Goal: Task Accomplishment & Management: Manage account settings

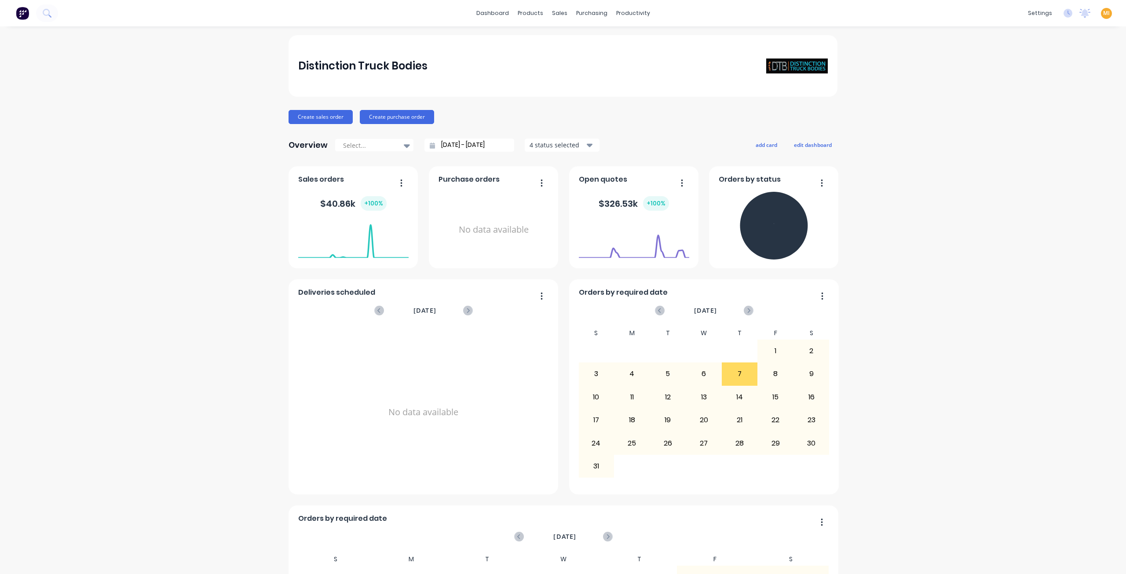
click at [1103, 13] on span "MI" at bounding box center [1106, 13] width 7 height 8
click at [1030, 112] on div "Sign out" at bounding box center [1032, 110] width 24 height 8
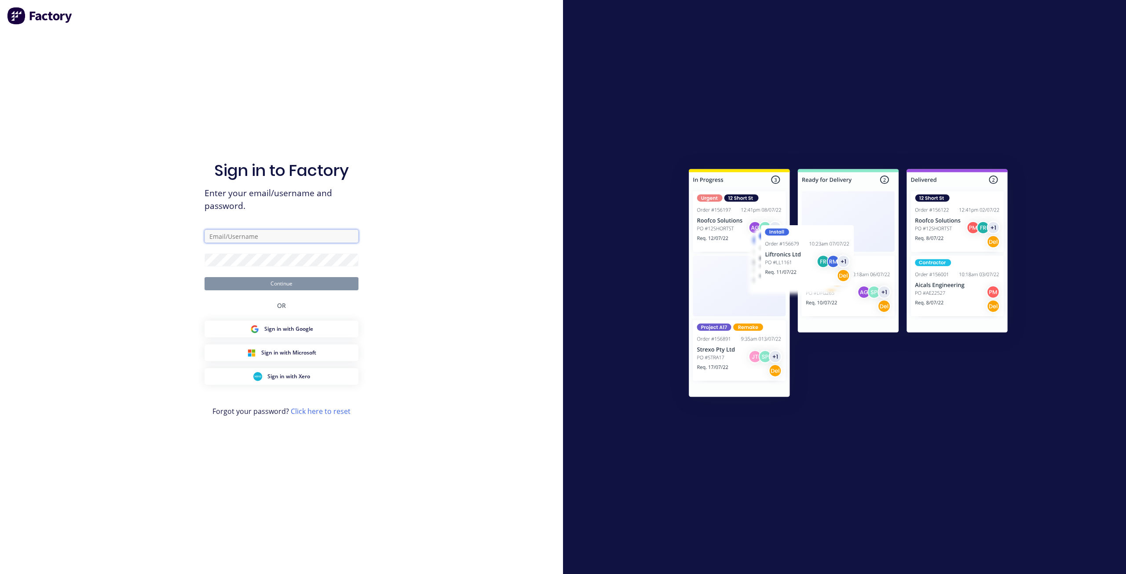
click at [258, 240] on input "text" at bounding box center [282, 236] width 154 height 13
click at [0, 574] on com-1password-button at bounding box center [0, 574] width 0 height 0
type input "[EMAIL_ADDRESS][DOMAIN_NAME]"
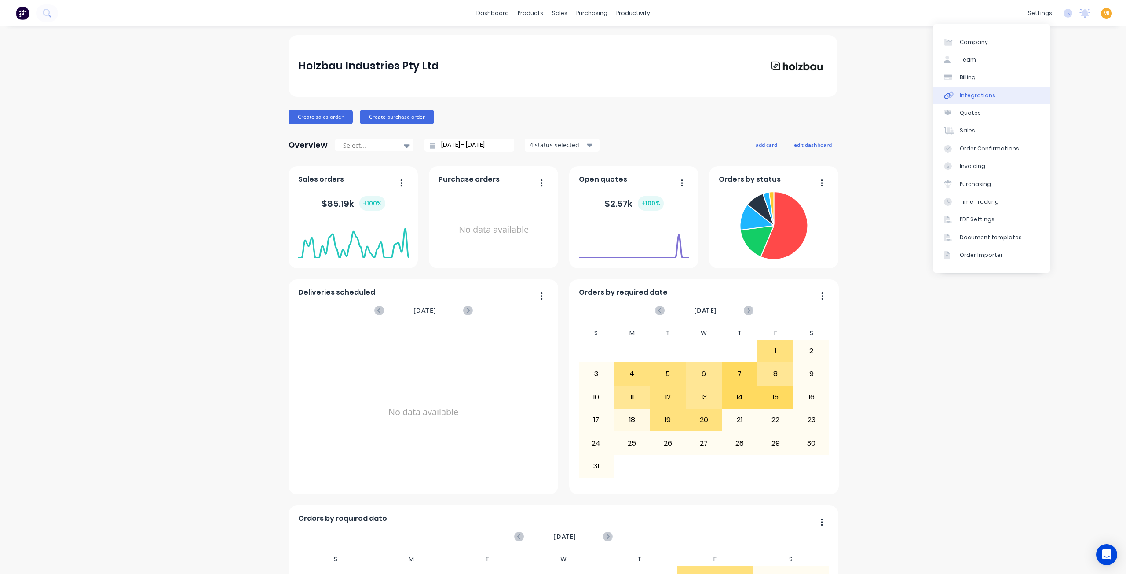
click at [994, 94] on link "Integrations" at bounding box center [992, 96] width 117 height 18
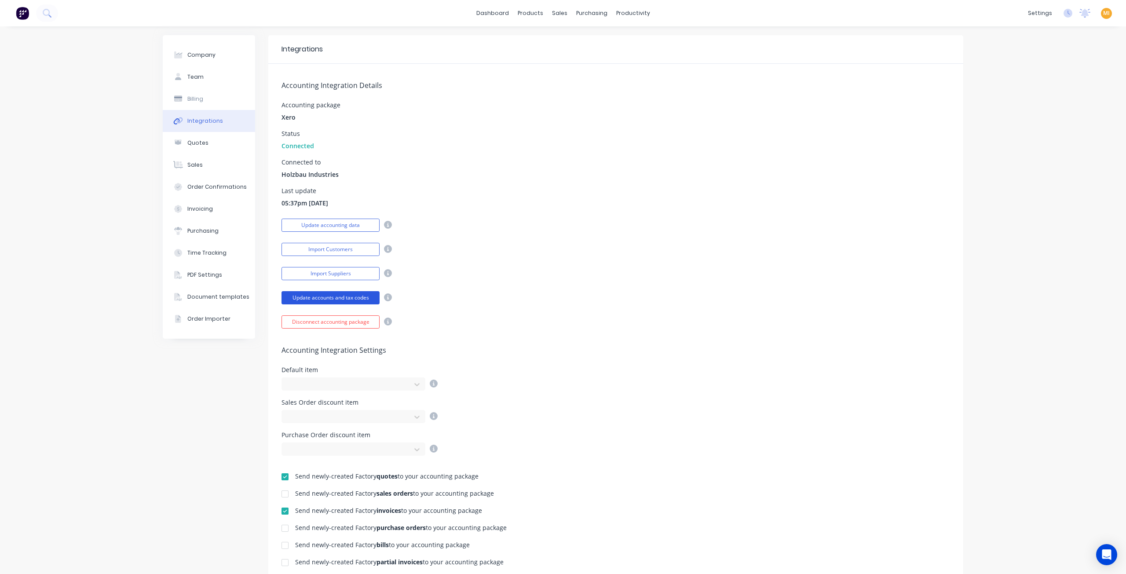
click at [344, 295] on button "Update accounts and tax codes" at bounding box center [331, 297] width 98 height 13
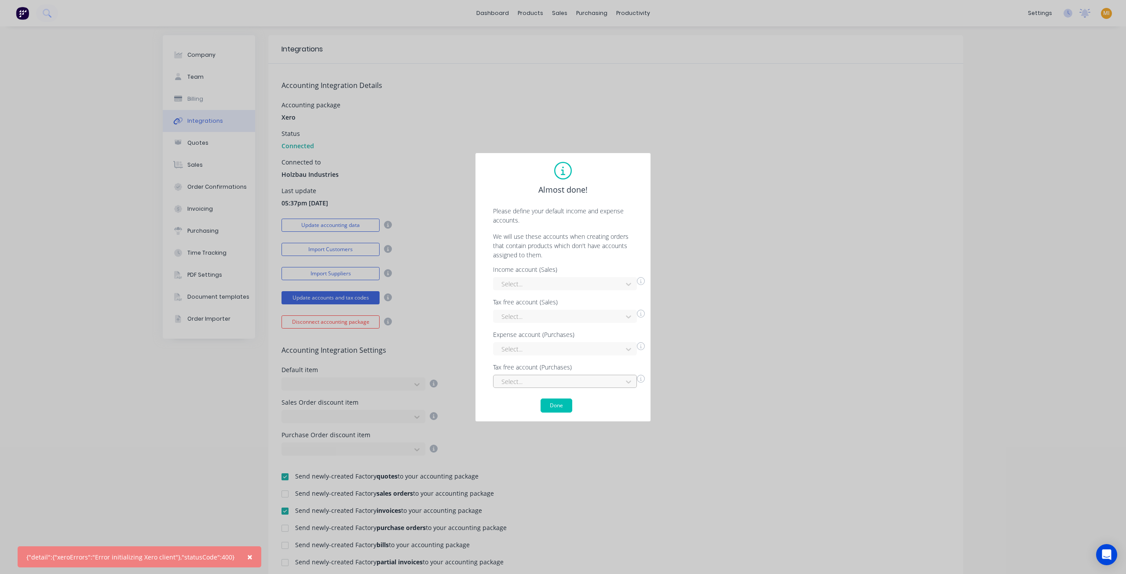
click at [546, 380] on div at bounding box center [559, 381] width 117 height 11
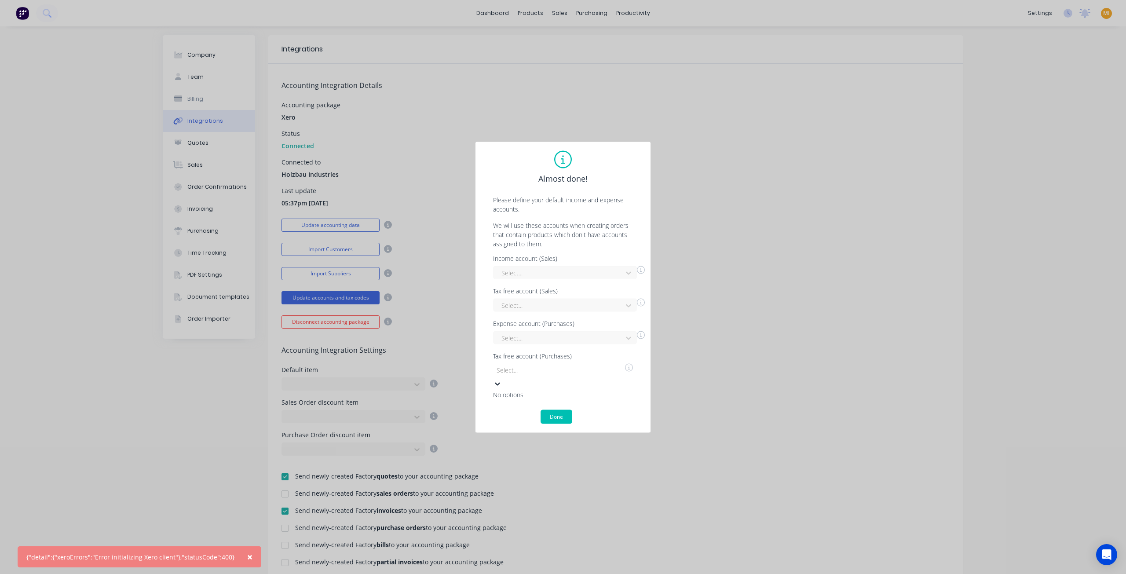
click at [482, 372] on div "Almost done! Please define your default income and expense accounts. We will us…" at bounding box center [563, 287] width 176 height 292
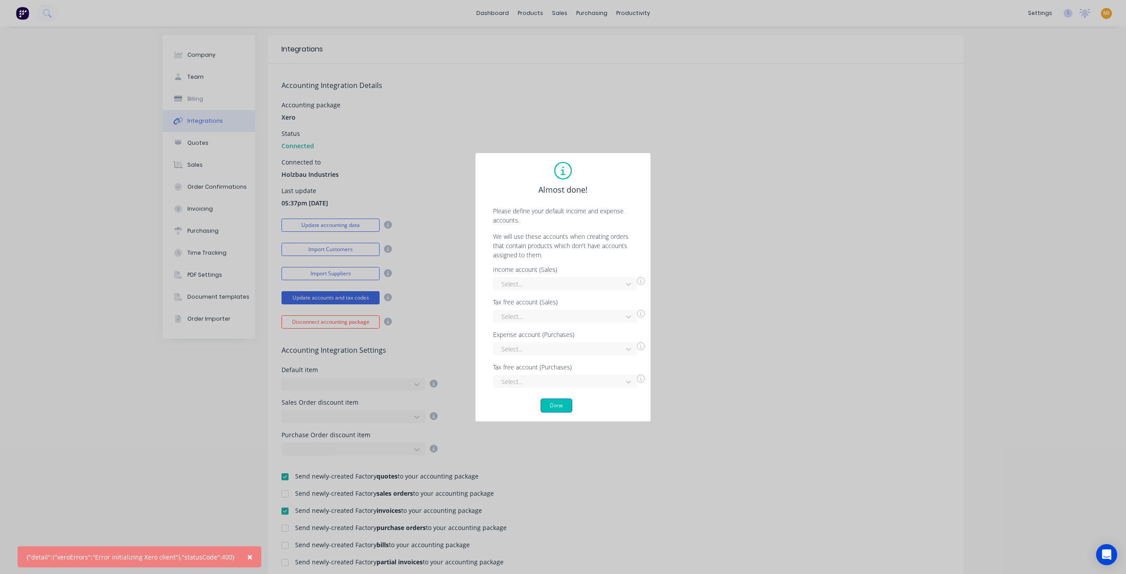
click at [552, 409] on button "Done" at bounding box center [557, 406] width 32 height 14
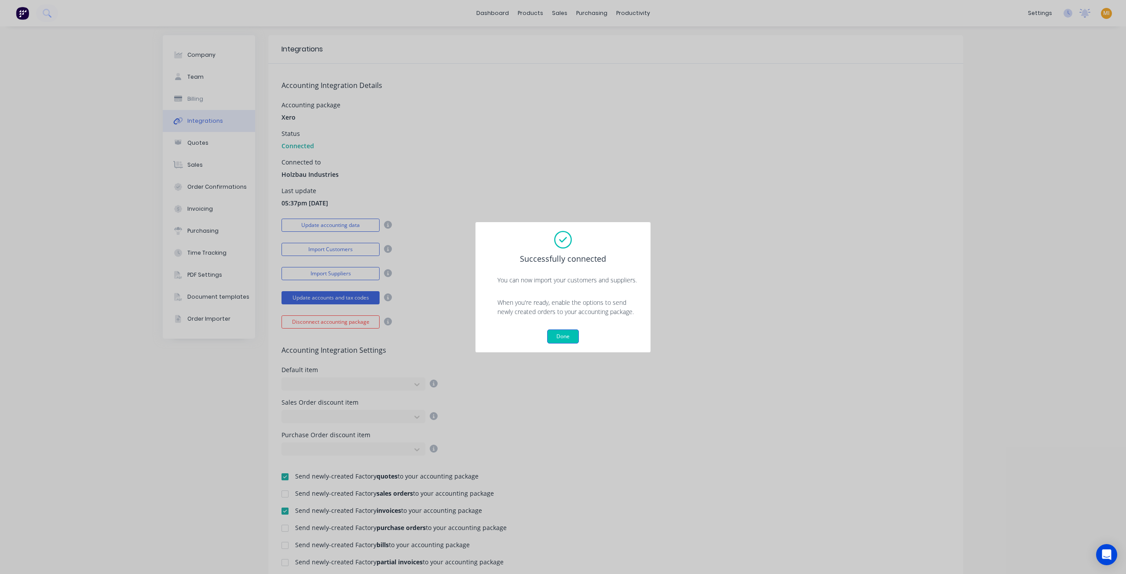
click at [564, 336] on button "Done" at bounding box center [563, 337] width 32 height 14
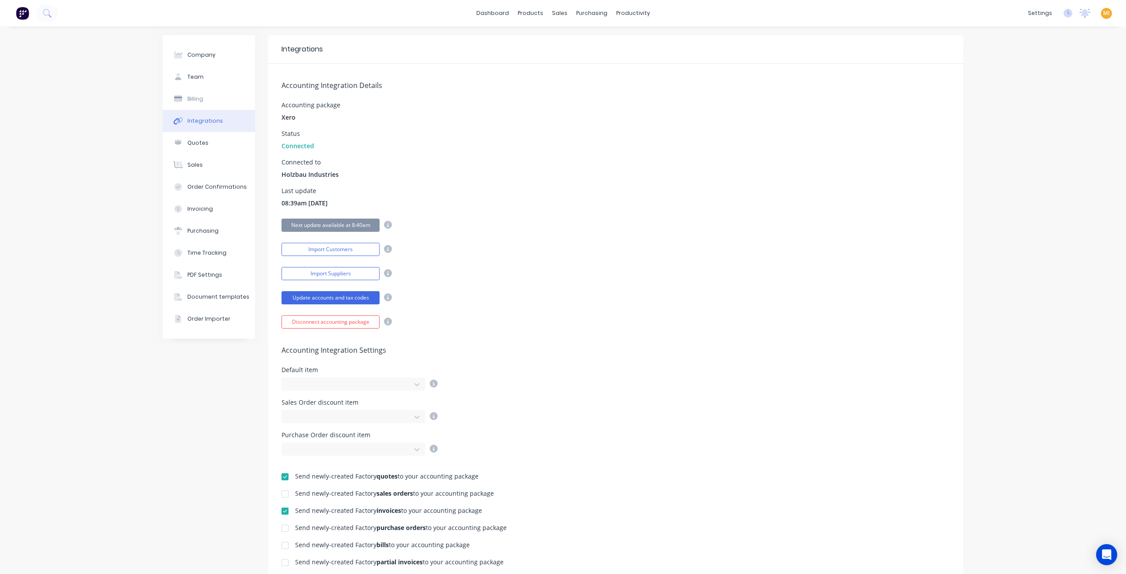
click at [22, 12] on img at bounding box center [22, 13] width 13 height 13
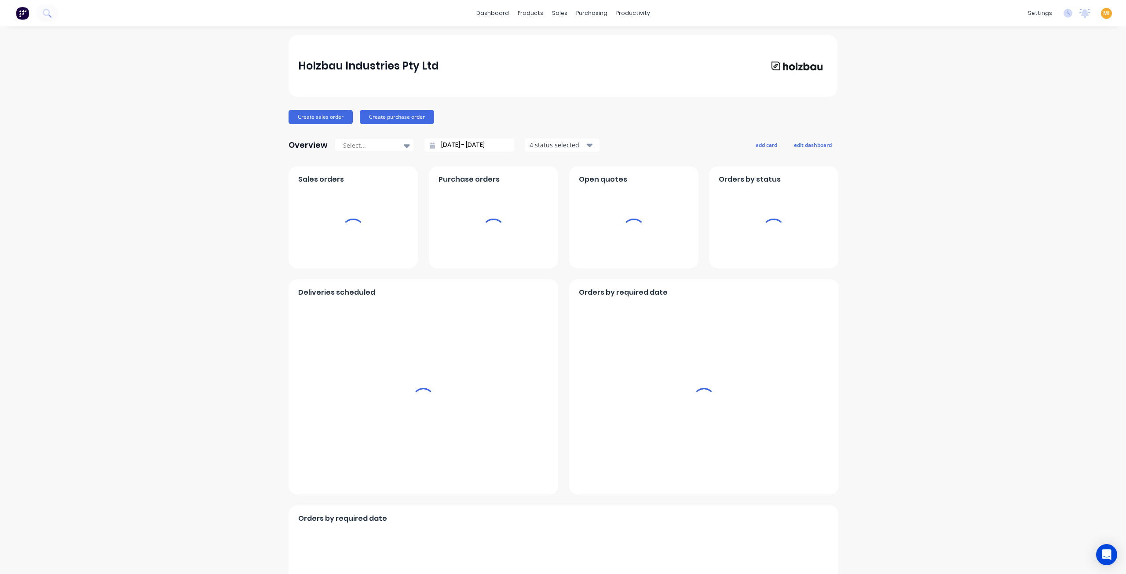
click at [1103, 14] on span "MI" at bounding box center [1106, 13] width 7 height 8
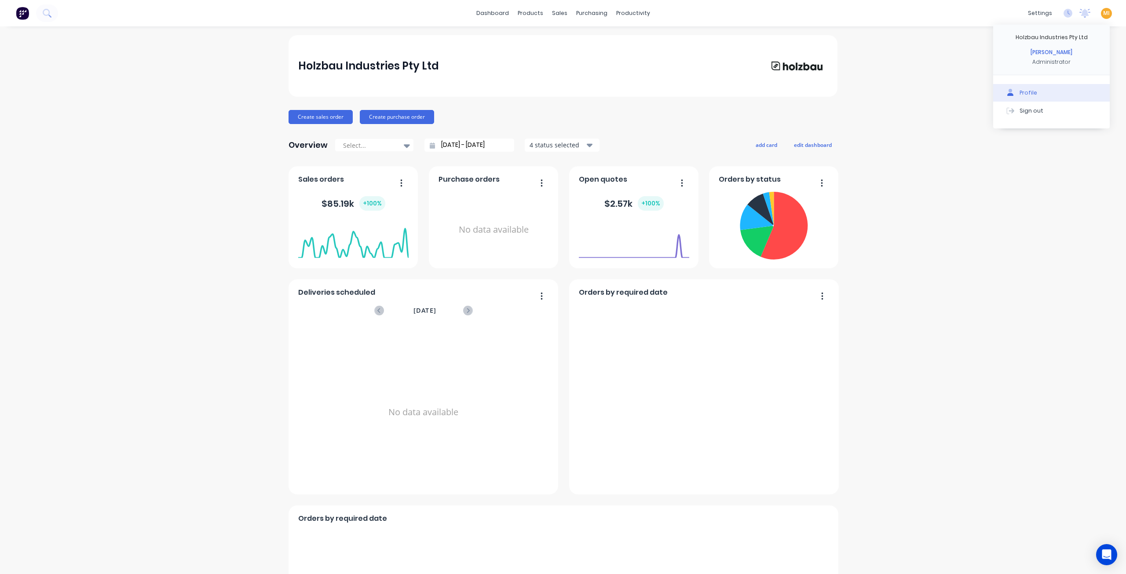
click at [1055, 115] on button "Sign out" at bounding box center [1051, 111] width 117 height 18
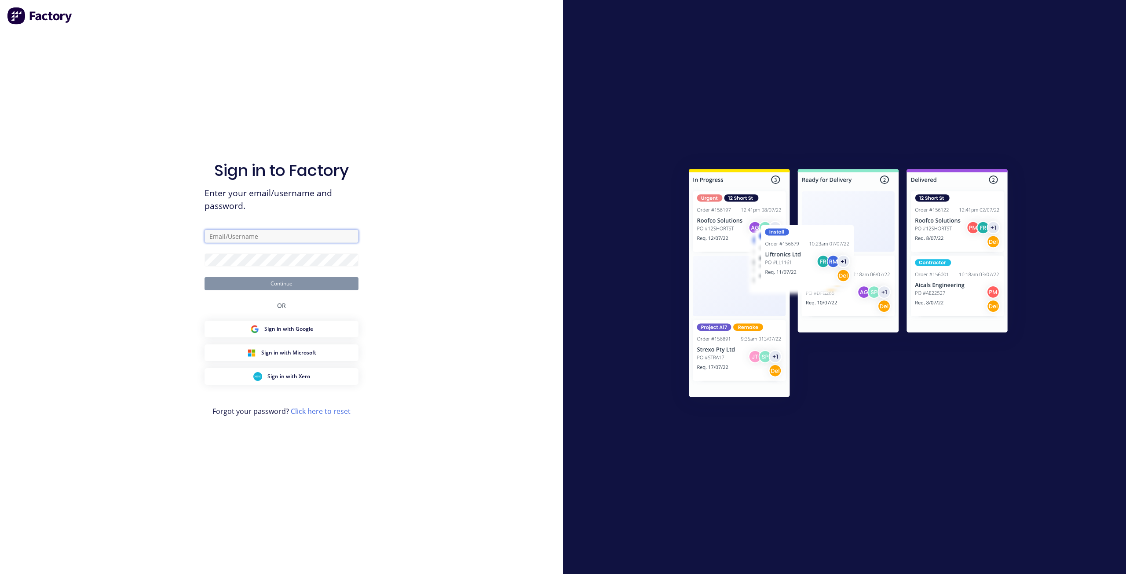
click at [297, 234] on input "text" at bounding box center [282, 236] width 154 height 13
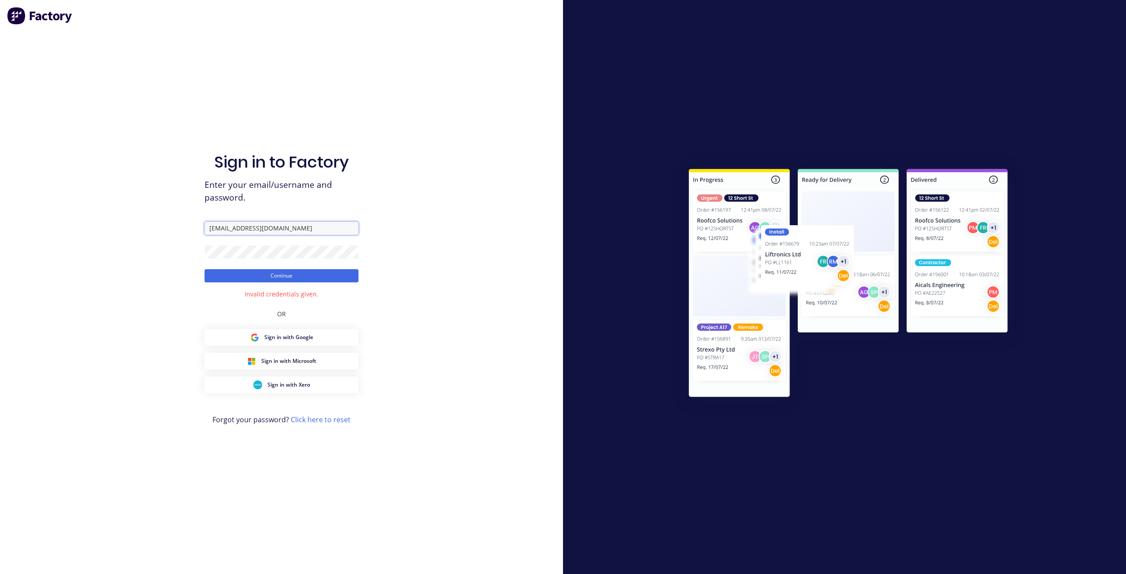
drag, startPoint x: 322, startPoint y: 223, endPoint x: 143, endPoint y: 219, distance: 178.7
click at [143, 219] on div "Sign in to Factory Enter your email/username and password. [EMAIL_ADDRESS][DOMA…" at bounding box center [281, 287] width 563 height 574
paste input "[EMAIL_ADDRESS][DOMAIN_NAME]"
click at [220, 228] on input "[EMAIL_ADDRESS][DOMAIN_NAME]" at bounding box center [282, 228] width 154 height 13
type input "[EMAIL_ADDRESS][DOMAIN_NAME]"
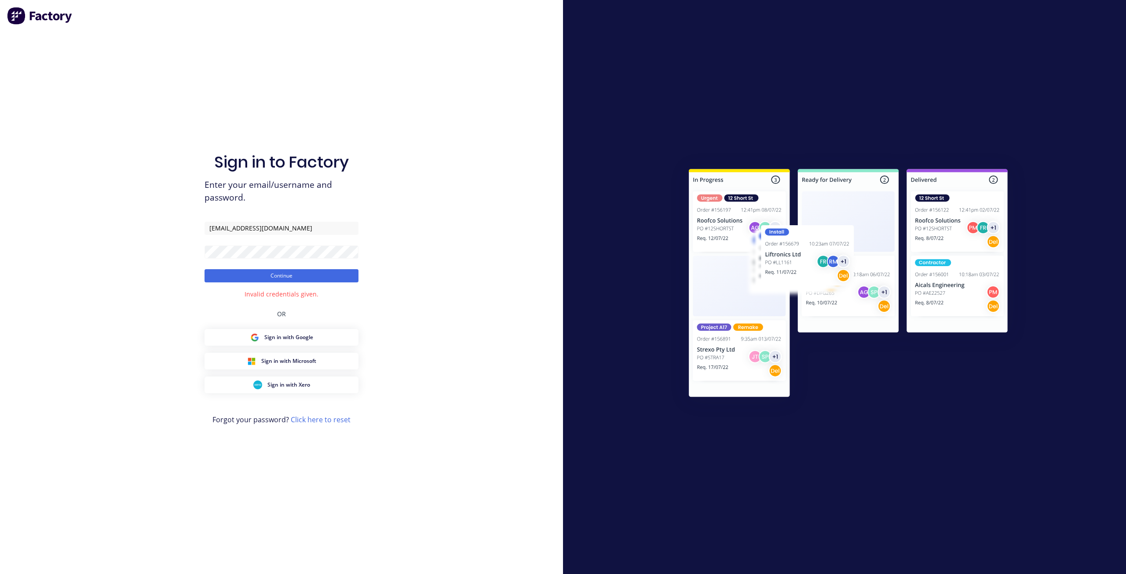
click at [151, 260] on div "Sign in to Factory Enter your email/username and password. [EMAIL_ADDRESS][DOMA…" at bounding box center [281, 287] width 563 height 574
click at [234, 279] on button "Continue" at bounding box center [282, 275] width 154 height 13
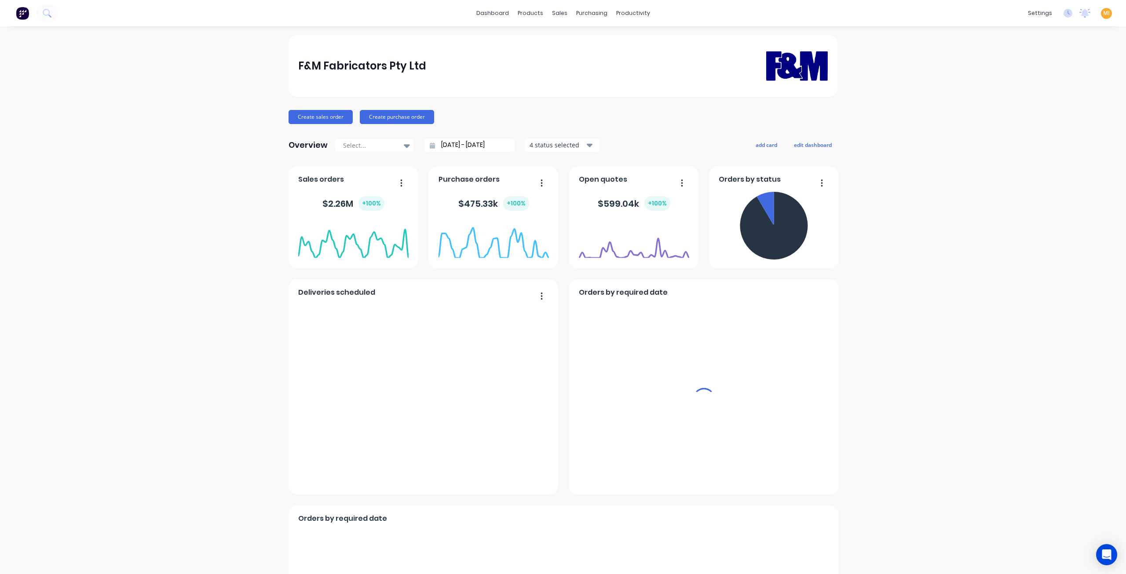
click at [535, 18] on div "products" at bounding box center [530, 13] width 34 height 13
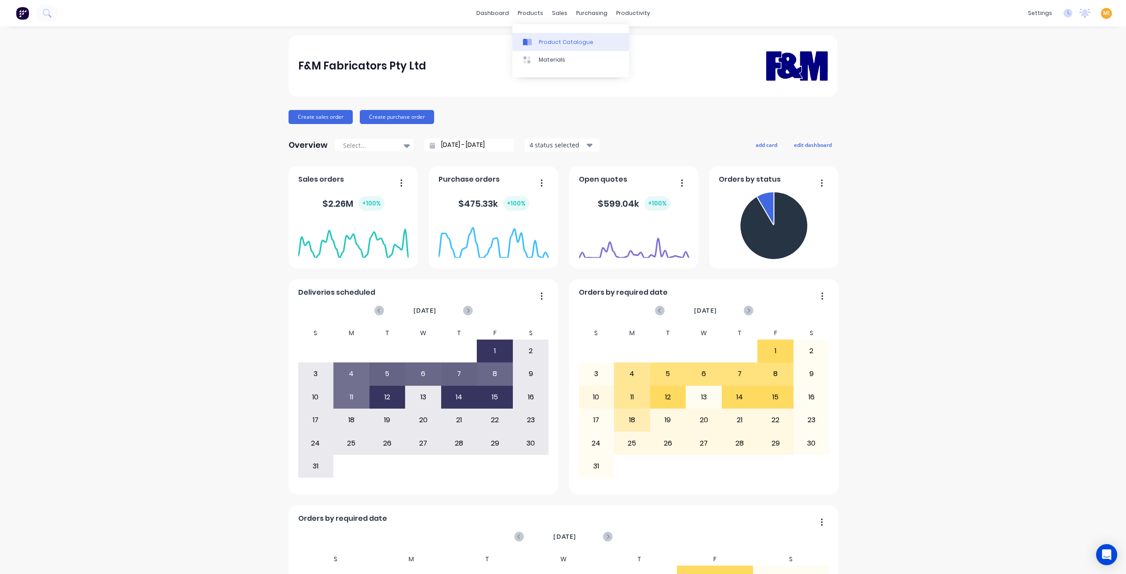
drag, startPoint x: 551, startPoint y: 43, endPoint x: 544, endPoint y: 47, distance: 8.7
click at [551, 43] on div "Product Catalogue" at bounding box center [566, 42] width 55 height 8
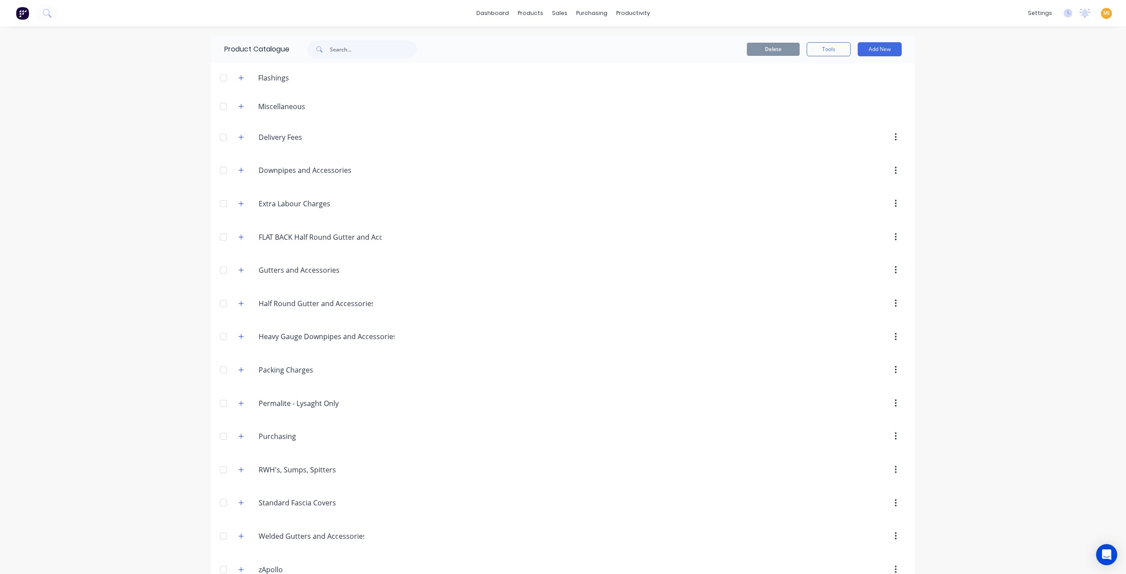
scroll to position [214, 0]
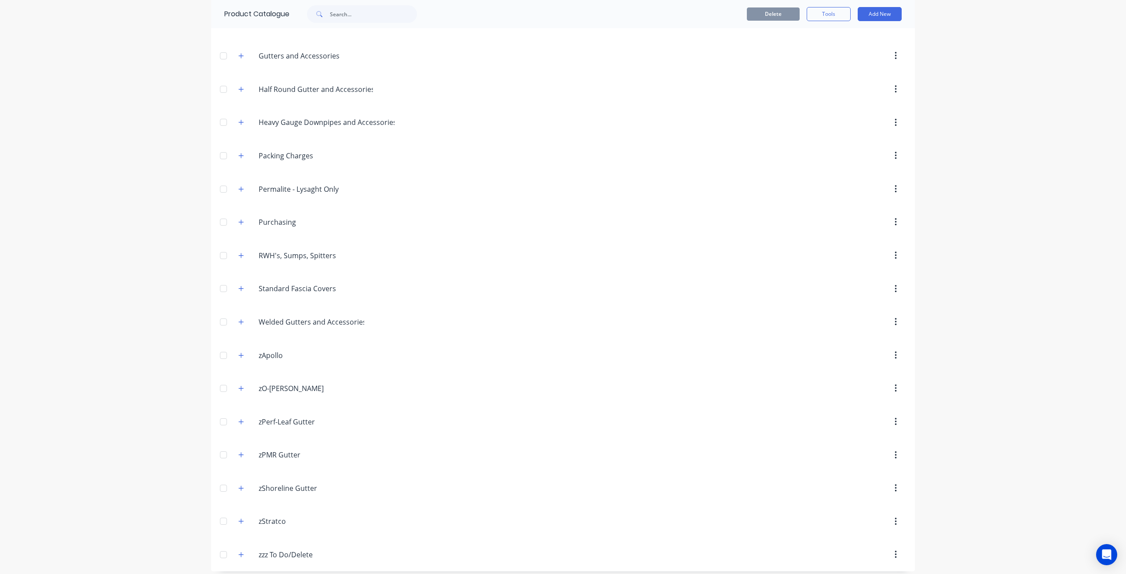
drag, startPoint x: 236, startPoint y: 449, endPoint x: 245, endPoint y: 342, distance: 107.3
click at [238, 452] on icon "button" at bounding box center [240, 455] width 5 height 6
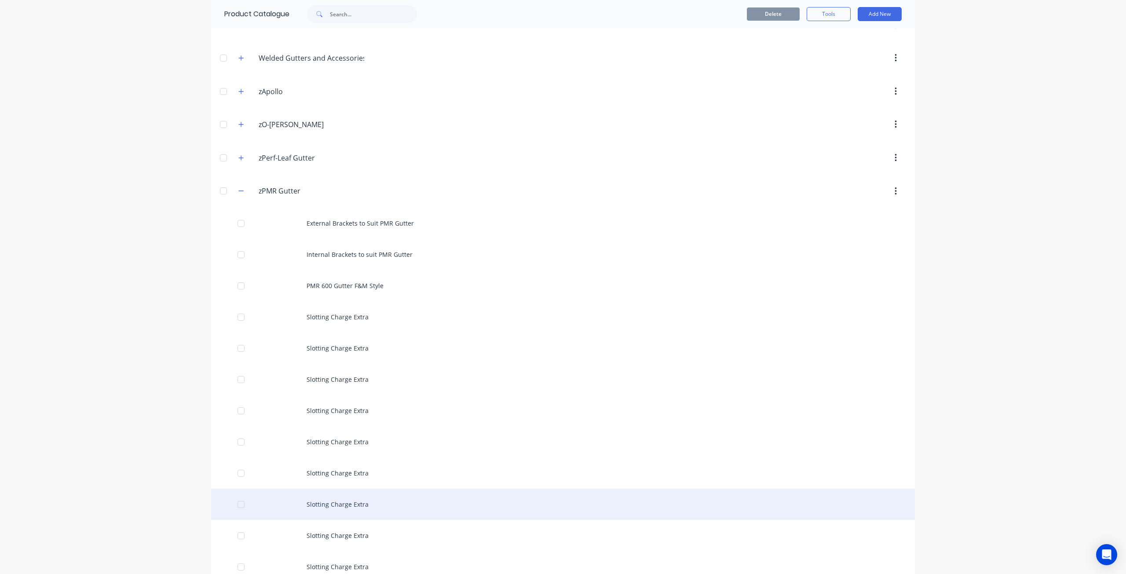
scroll to position [683, 0]
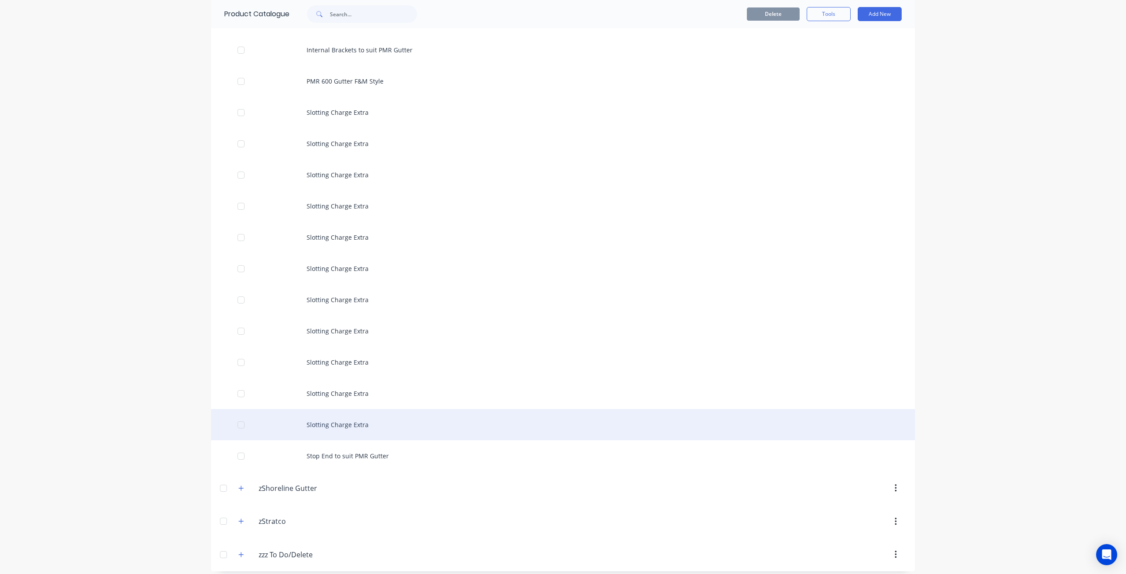
click at [349, 418] on div "Slotting Charge Extra" at bounding box center [563, 424] width 704 height 31
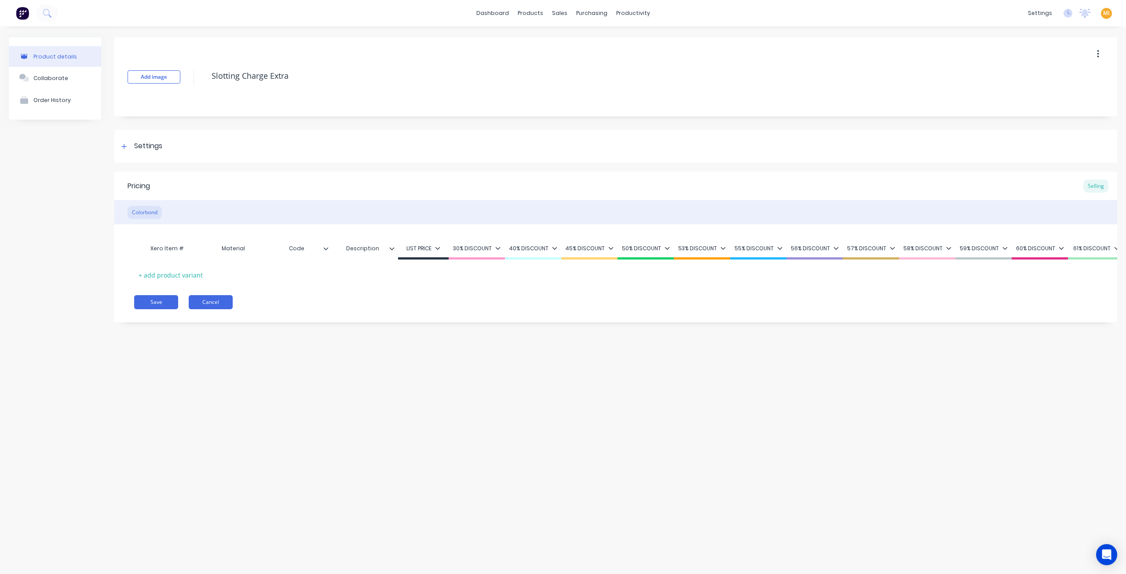
click at [212, 309] on button "Cancel" at bounding box center [211, 302] width 44 height 14
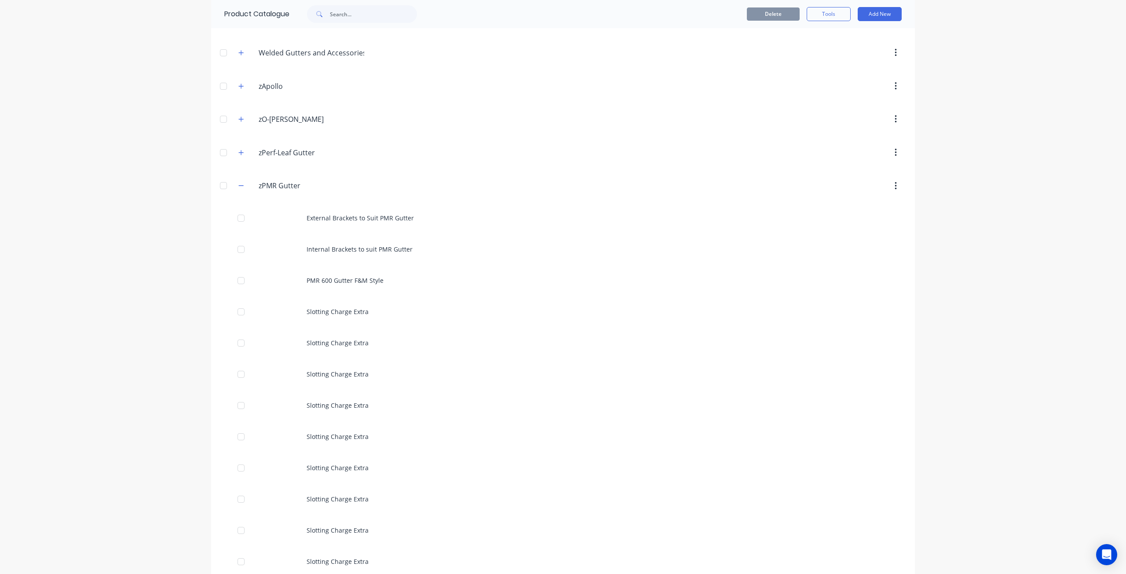
scroll to position [484, 0]
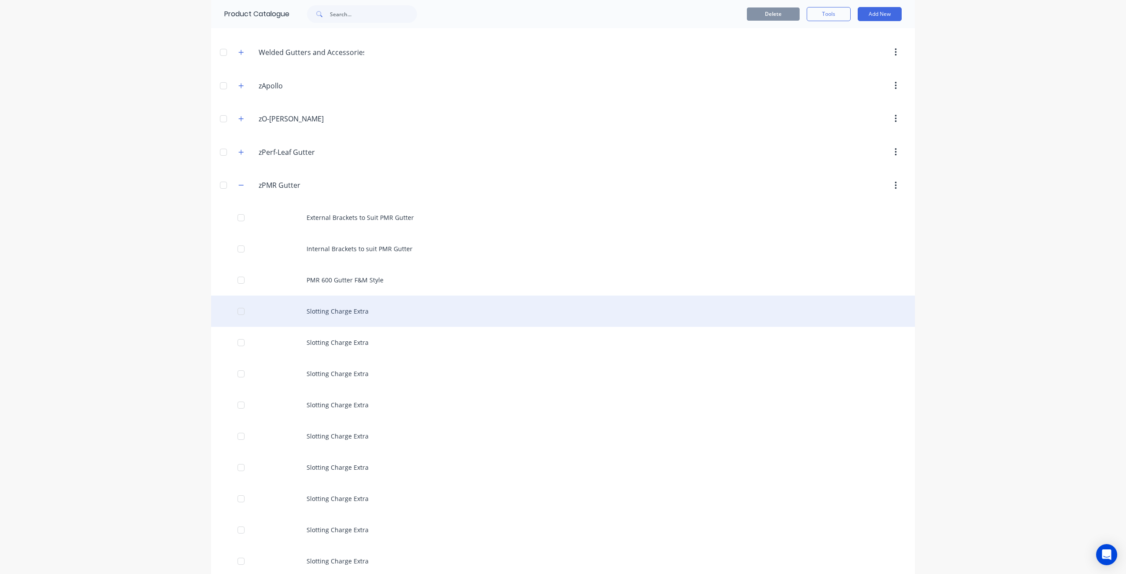
click at [334, 306] on div "Slotting Charge Extra" at bounding box center [563, 311] width 704 height 31
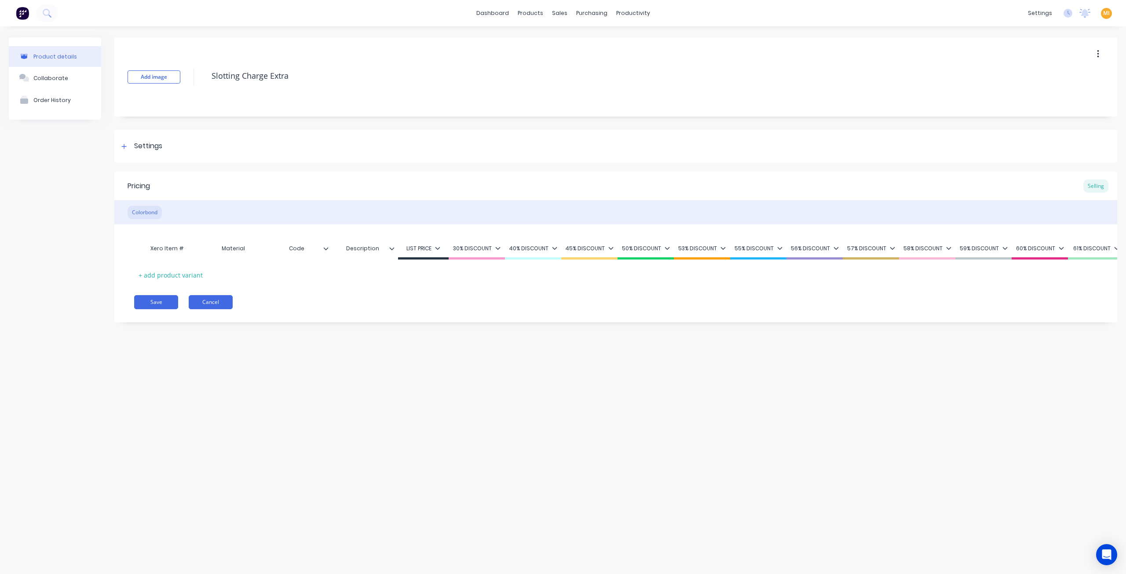
click at [217, 309] on button "Cancel" at bounding box center [211, 302] width 44 height 14
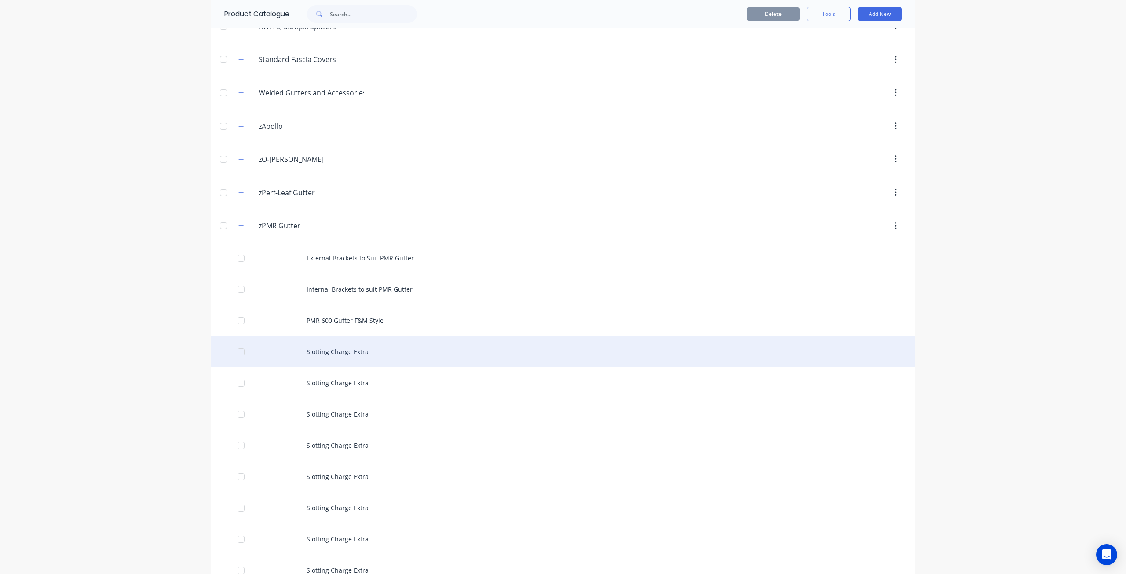
scroll to position [528, 0]
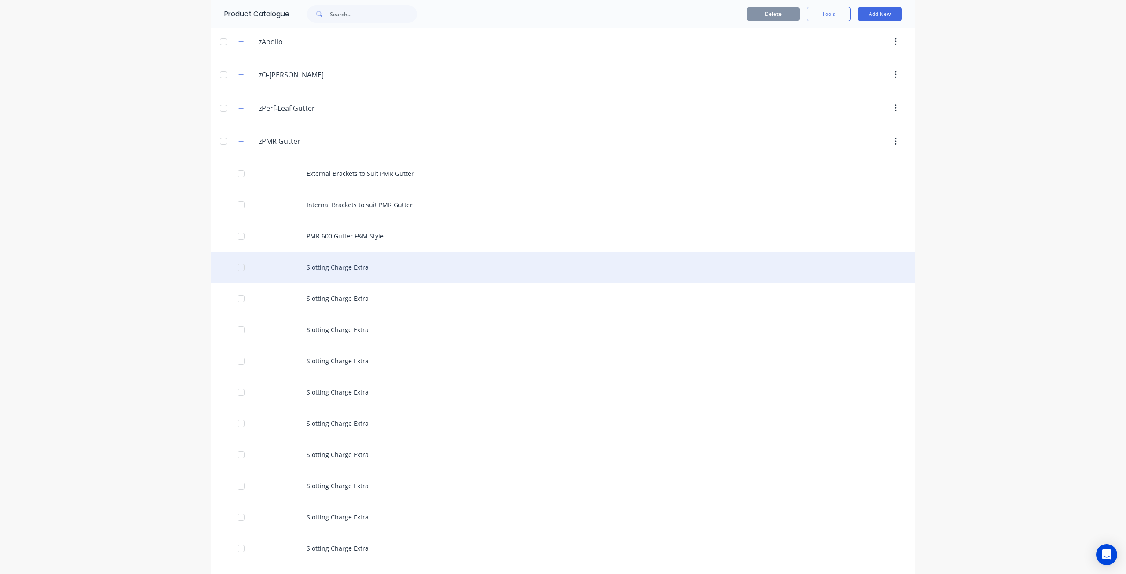
click at [238, 264] on div at bounding box center [241, 268] width 18 height 18
click at [306, 264] on div "Slotting Charge Extra" at bounding box center [563, 267] width 704 height 31
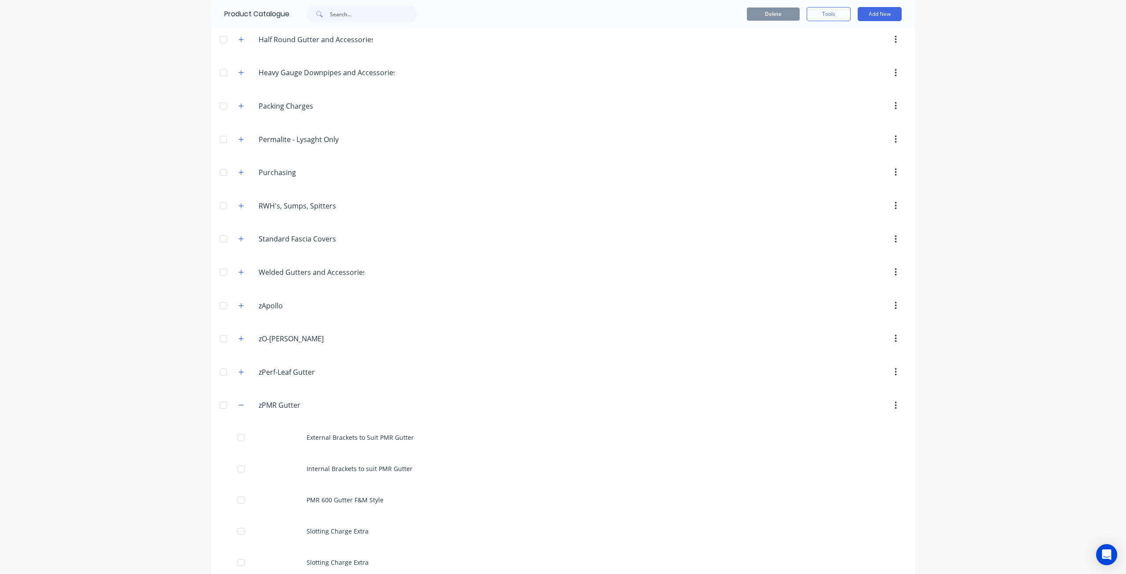
scroll to position [484, 0]
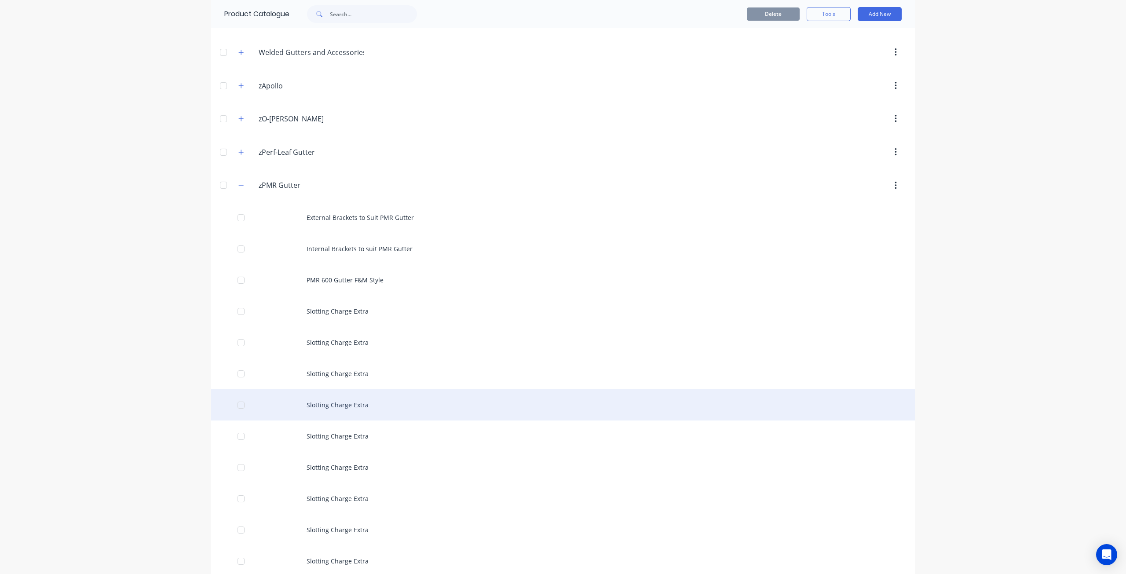
click at [326, 412] on div "Slotting Charge Extra" at bounding box center [563, 404] width 704 height 31
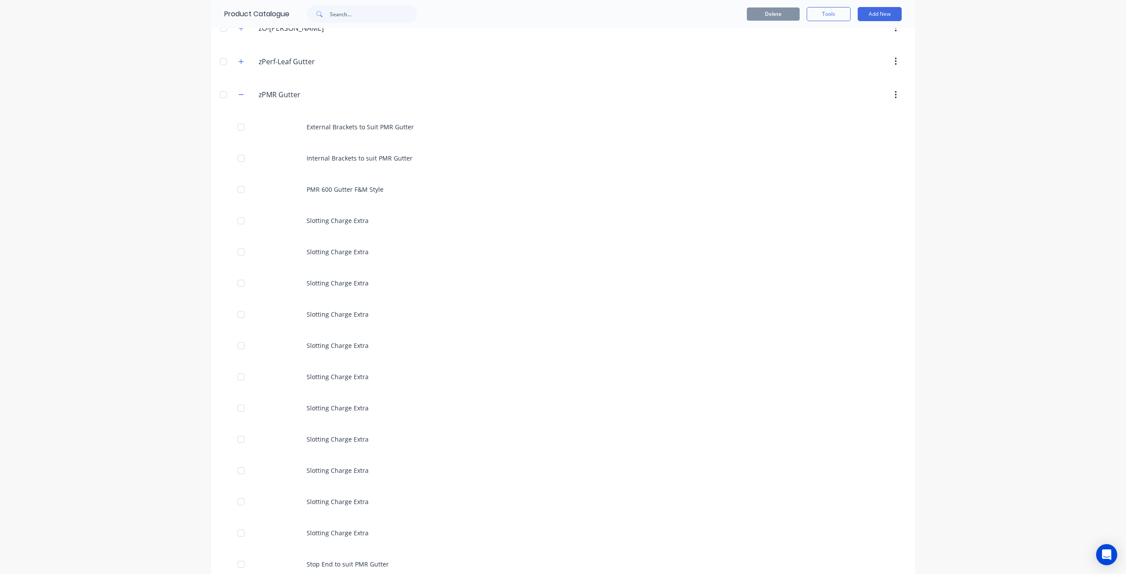
scroll to position [616, 0]
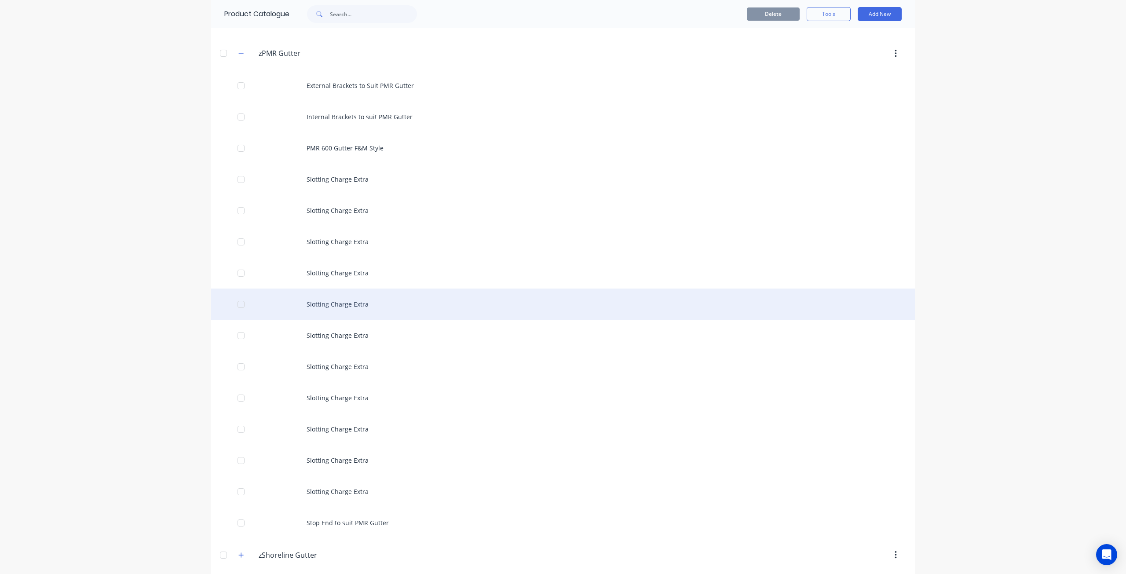
click at [355, 289] on div "Slotting Charge Extra" at bounding box center [563, 304] width 704 height 31
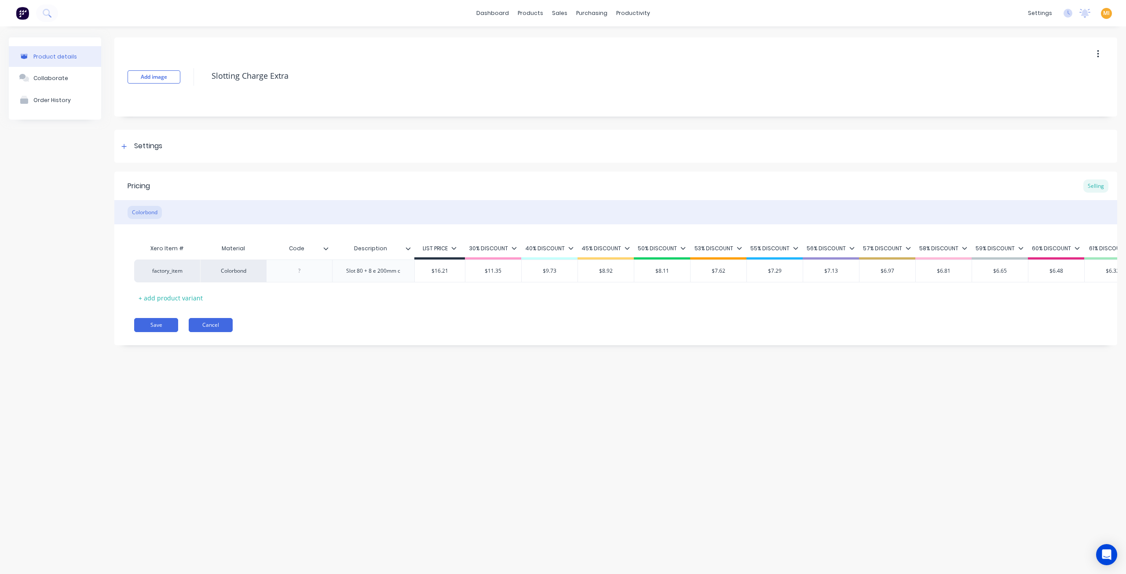
click at [214, 332] on button "Cancel" at bounding box center [211, 325] width 44 height 14
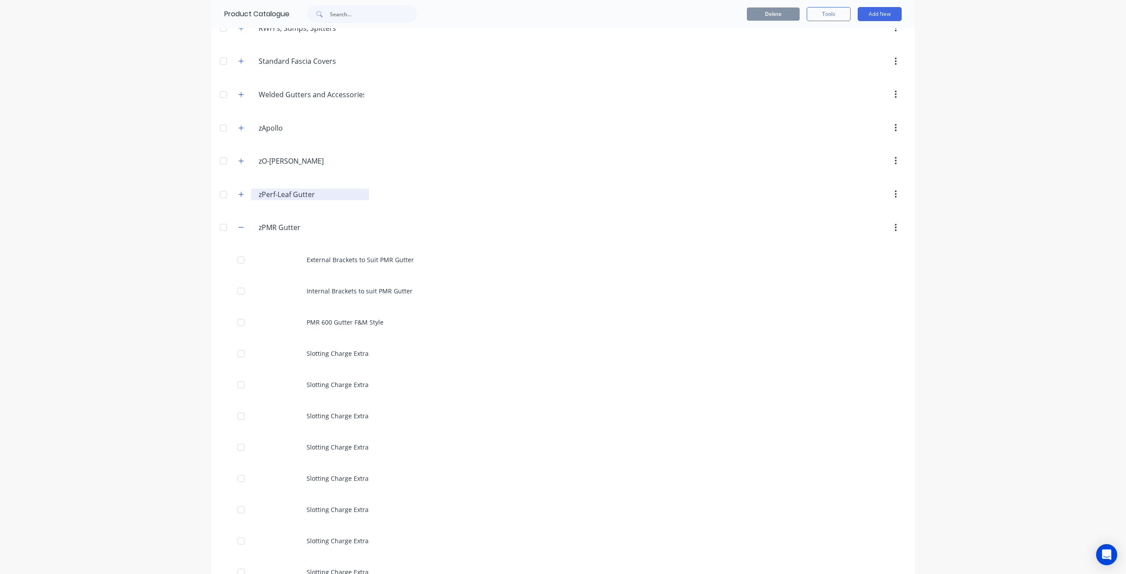
scroll to position [528, 0]
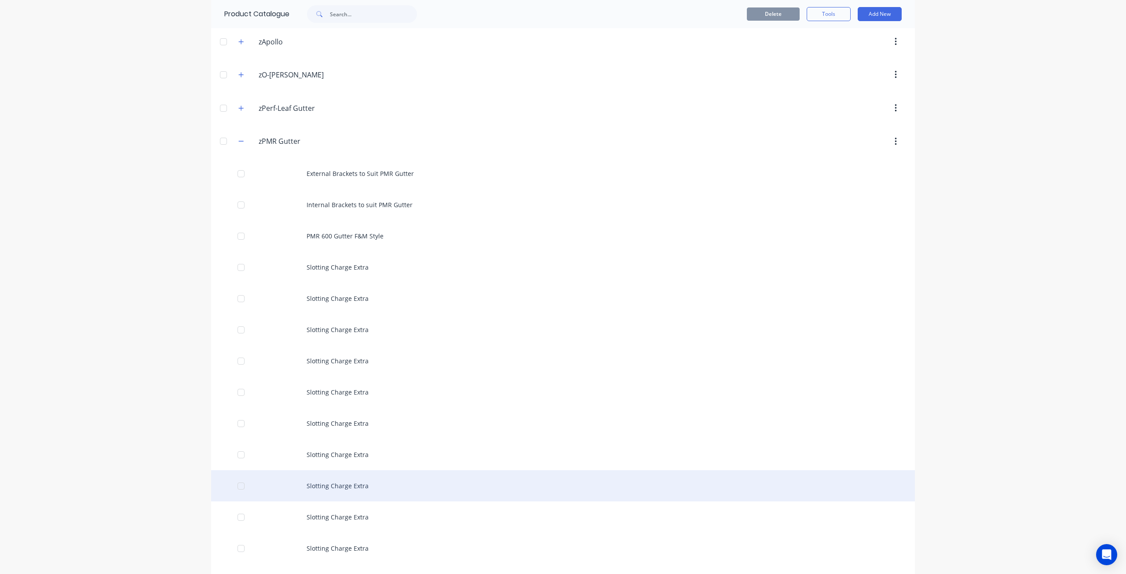
click at [342, 470] on div "Slotting Charge Extra" at bounding box center [563, 485] width 704 height 31
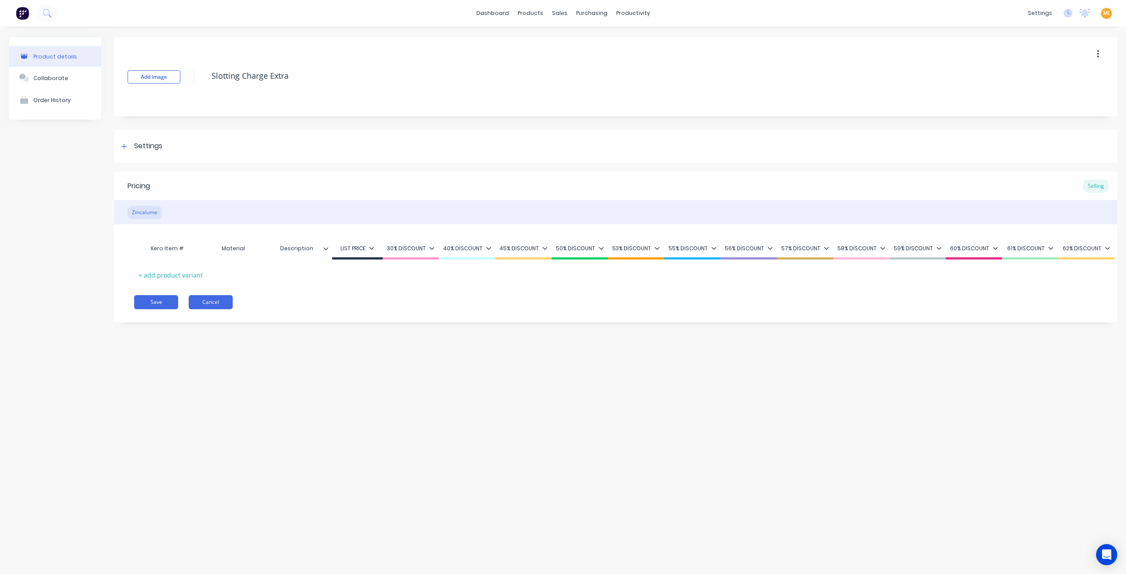
click at [221, 304] on button "Cancel" at bounding box center [211, 302] width 44 height 14
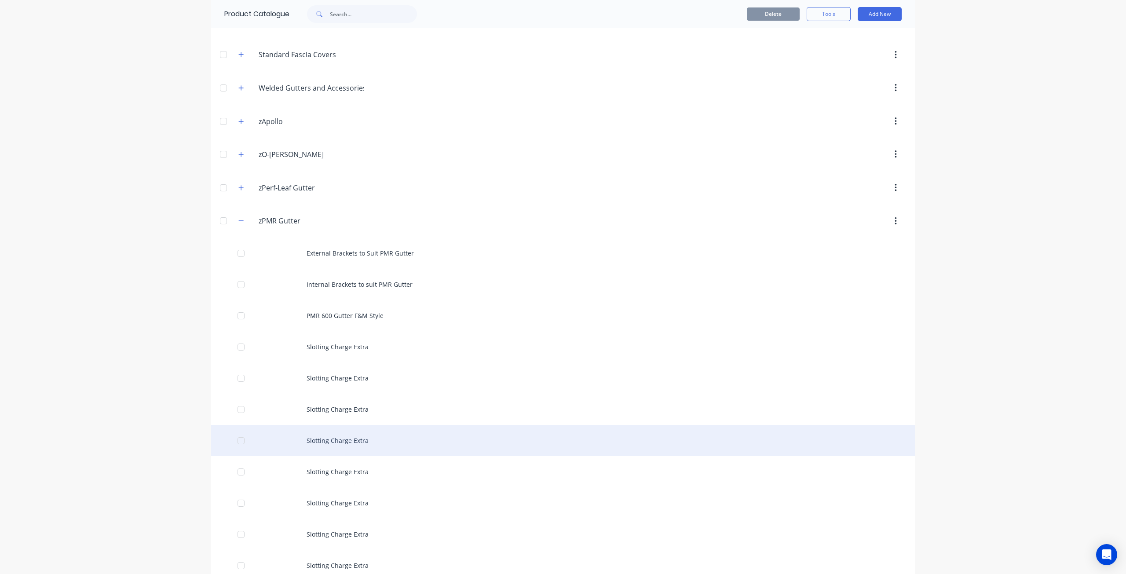
scroll to position [572, 0]
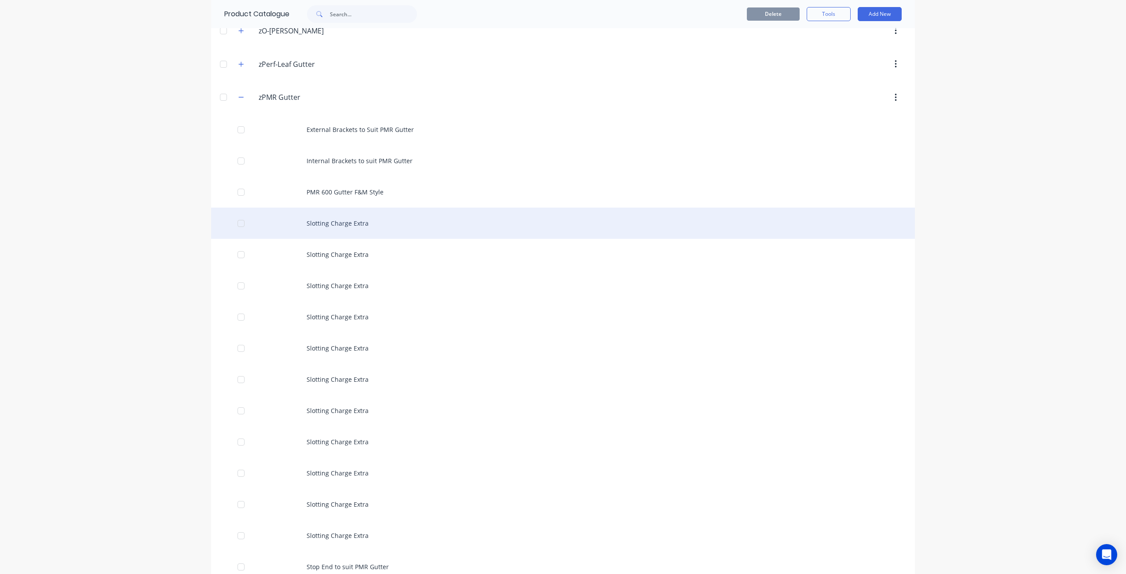
click at [369, 221] on div "Slotting Charge Extra" at bounding box center [563, 223] width 704 height 31
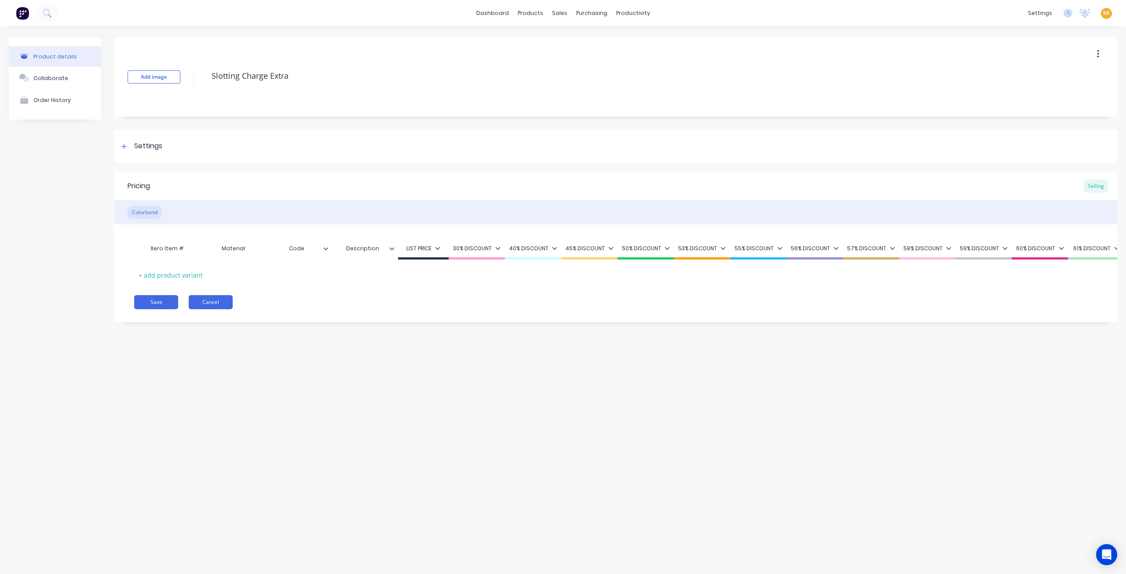
click at [210, 309] on button "Cancel" at bounding box center [211, 302] width 44 height 14
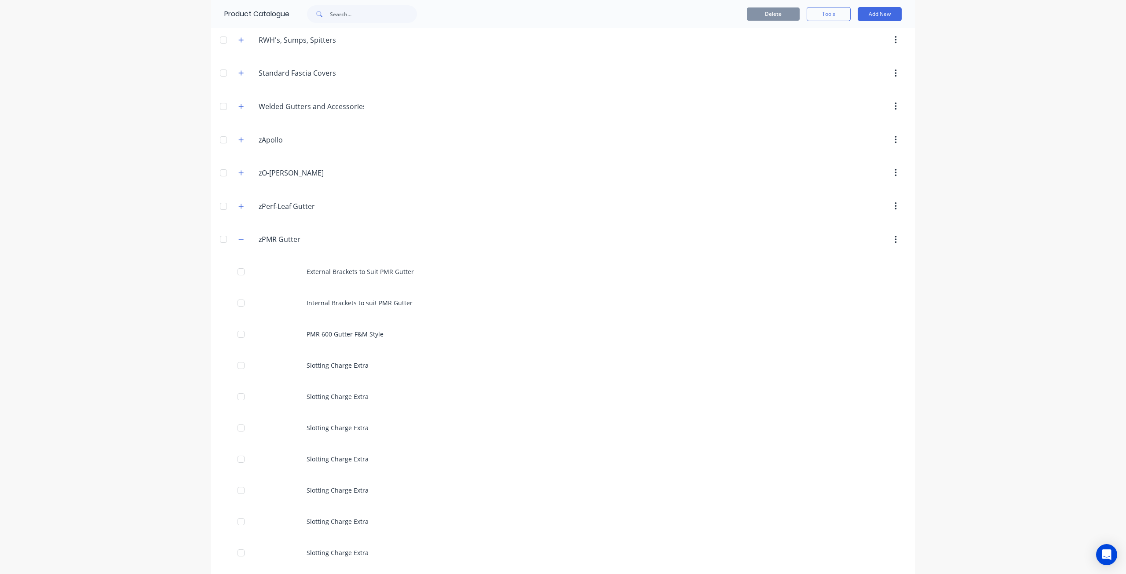
scroll to position [484, 0]
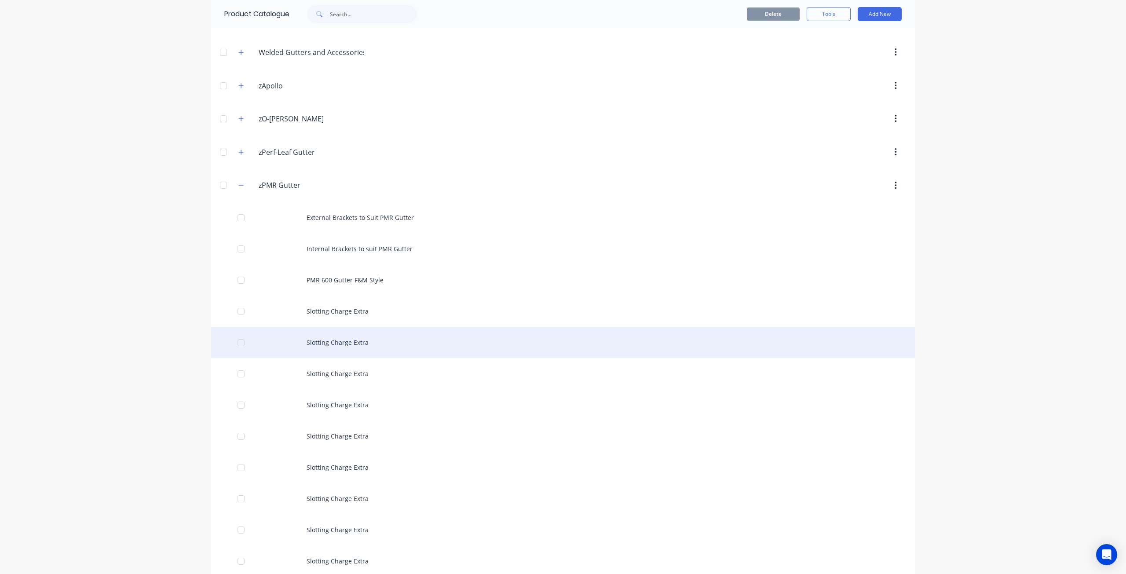
click at [340, 334] on div "Slotting Charge Extra" at bounding box center [563, 342] width 704 height 31
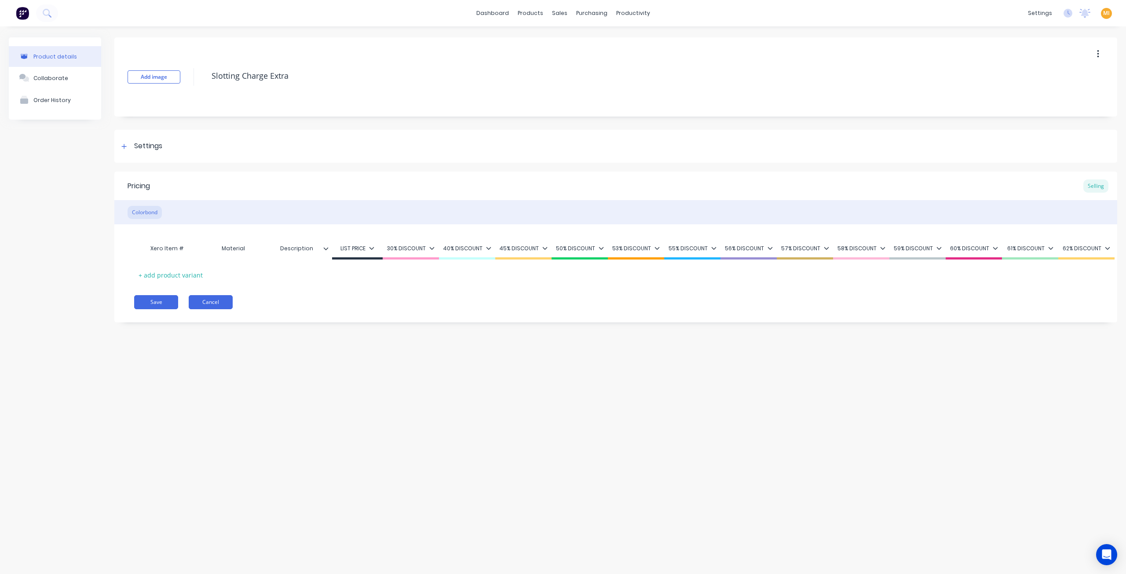
click at [201, 304] on button "Cancel" at bounding box center [211, 302] width 44 height 14
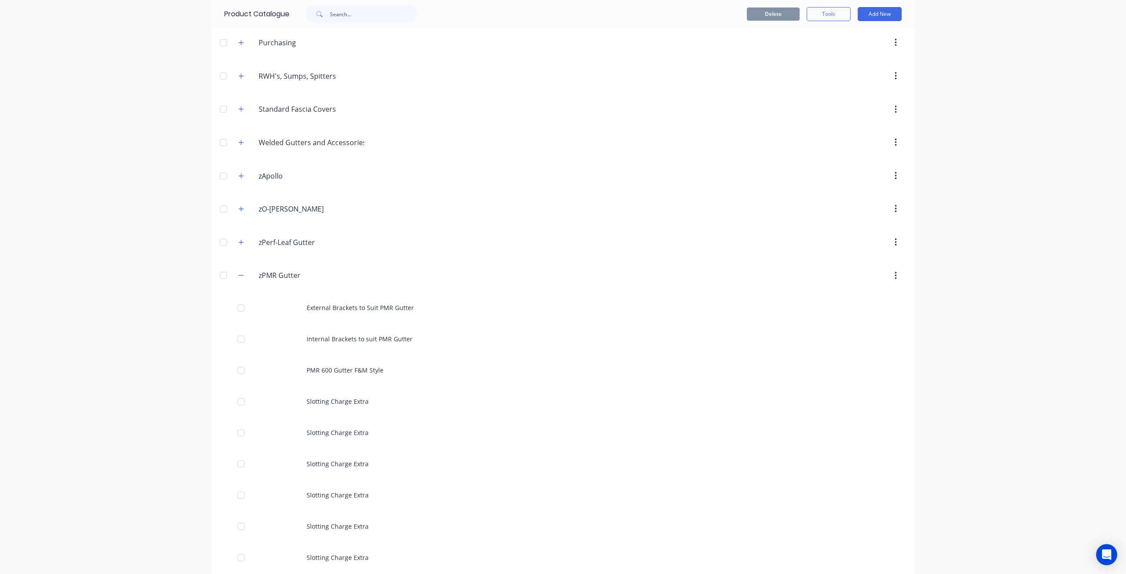
scroll to position [440, 0]
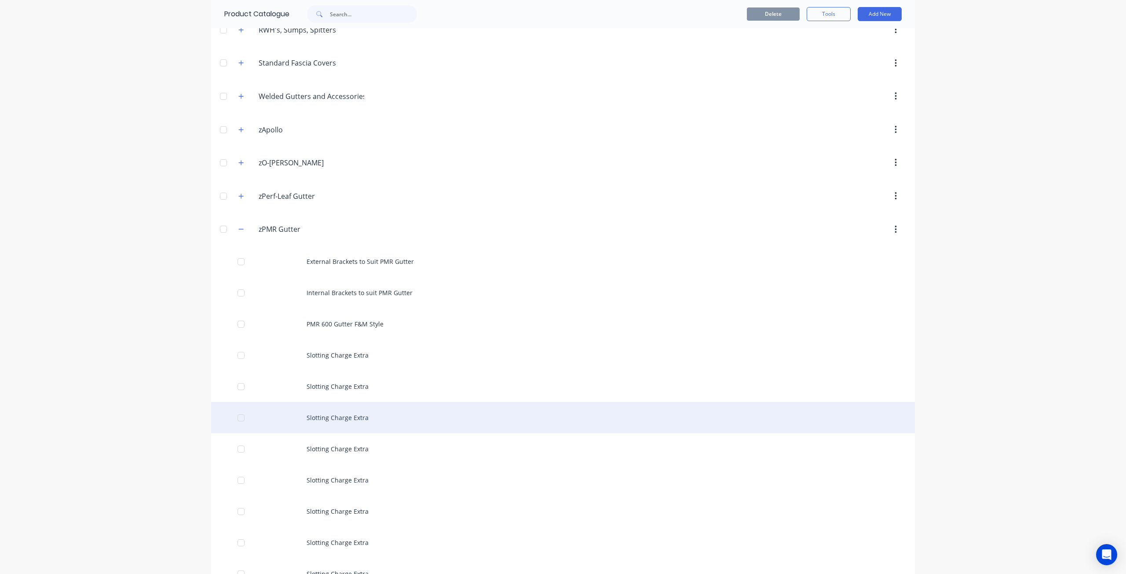
click at [315, 412] on div "Slotting Charge Extra" at bounding box center [563, 417] width 704 height 31
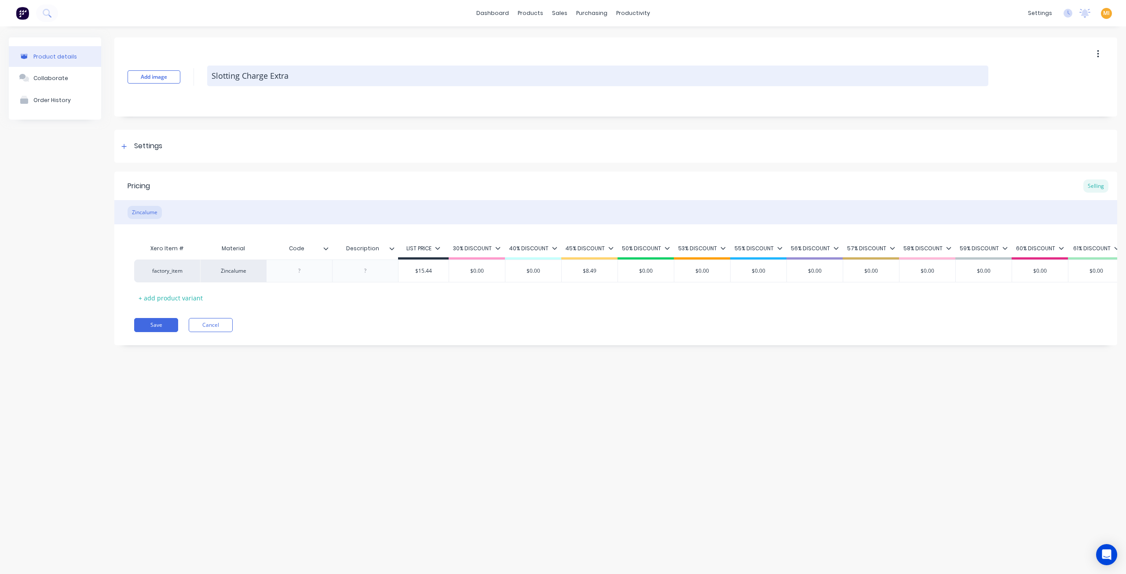
click at [212, 75] on textarea "Slotting Charge Extra" at bounding box center [597, 76] width 781 height 21
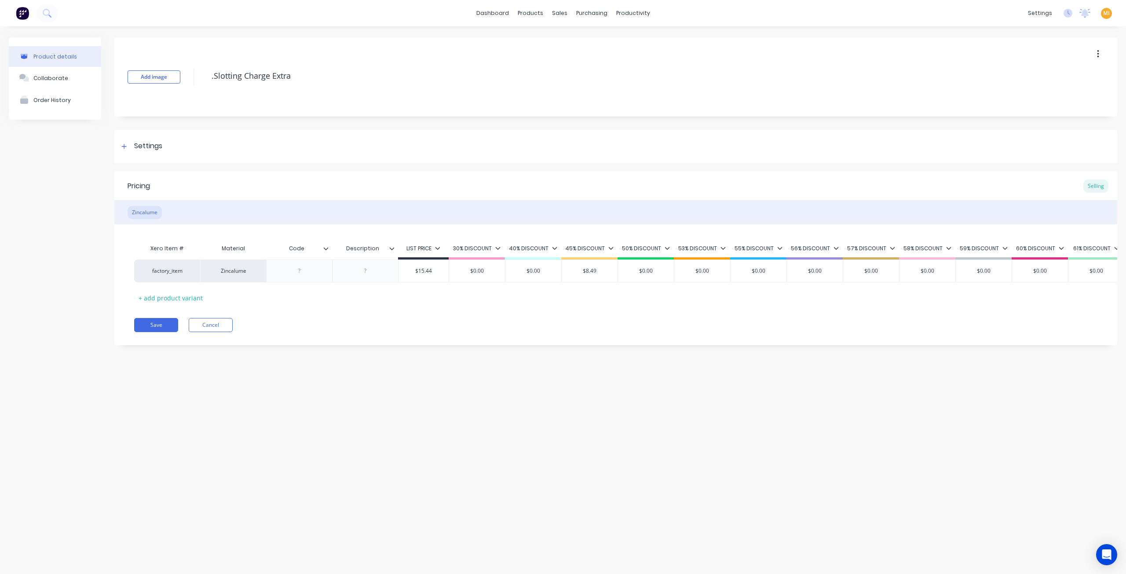
type textarea ".Slotting Charge Extra"
click at [232, 506] on div "Product details Collaborate Order History Add image .Slotting Charge Extra Sett…" at bounding box center [563, 291] width 1126 height 530
click at [158, 332] on button "Save" at bounding box center [156, 325] width 44 height 14
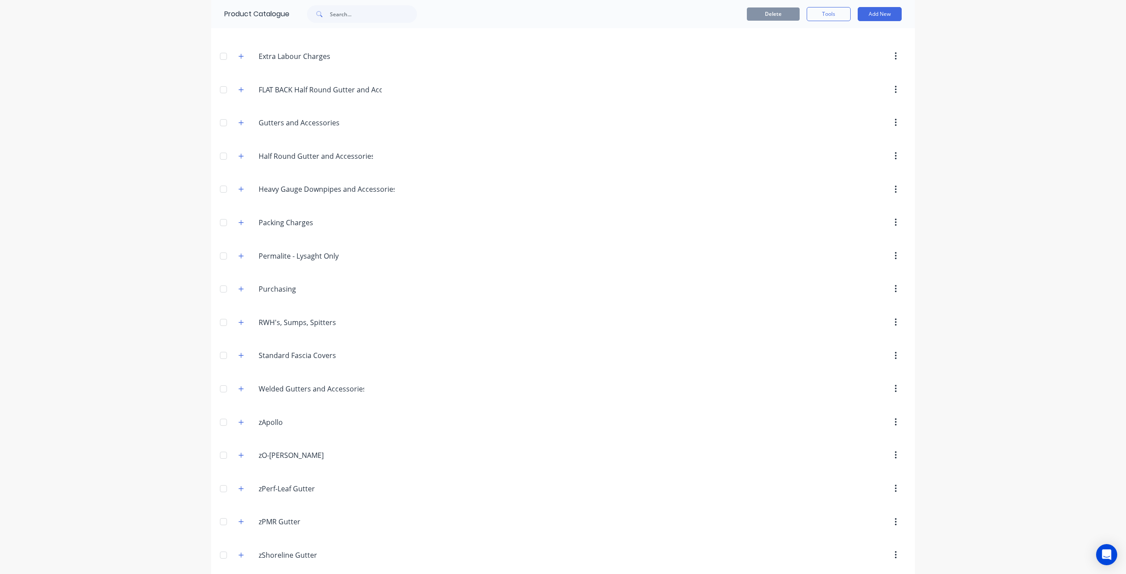
scroll to position [214, 0]
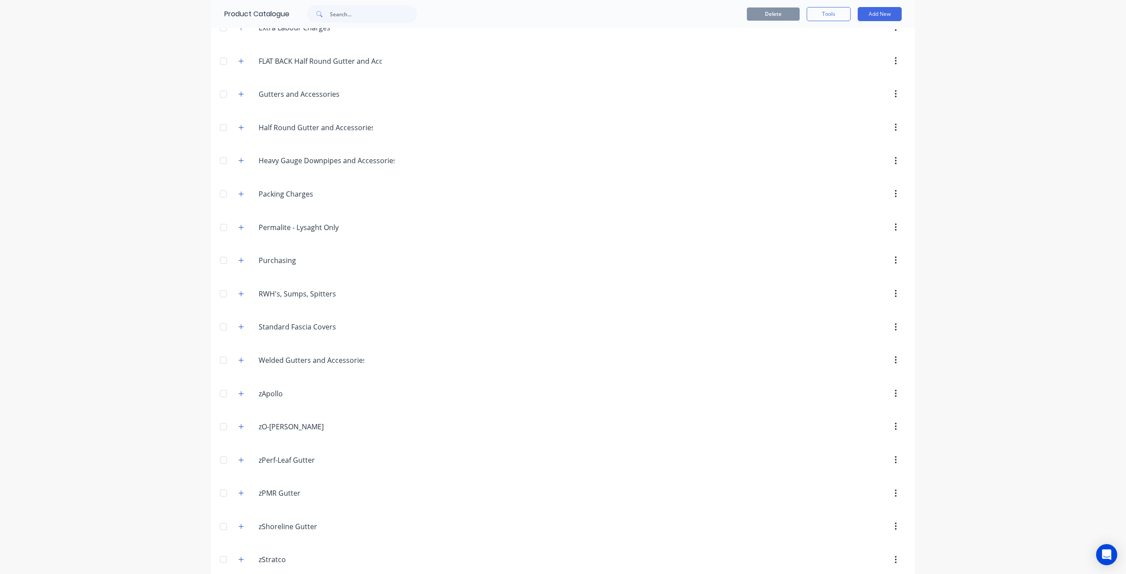
scroll to position [214, 0]
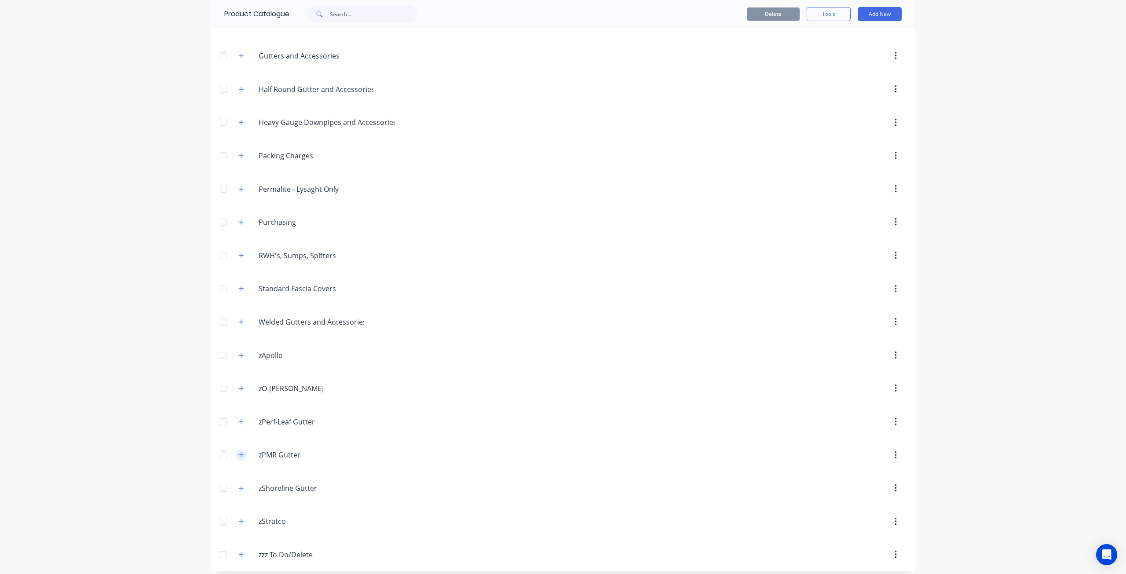
click at [236, 454] on button "button" at bounding box center [241, 455] width 11 height 11
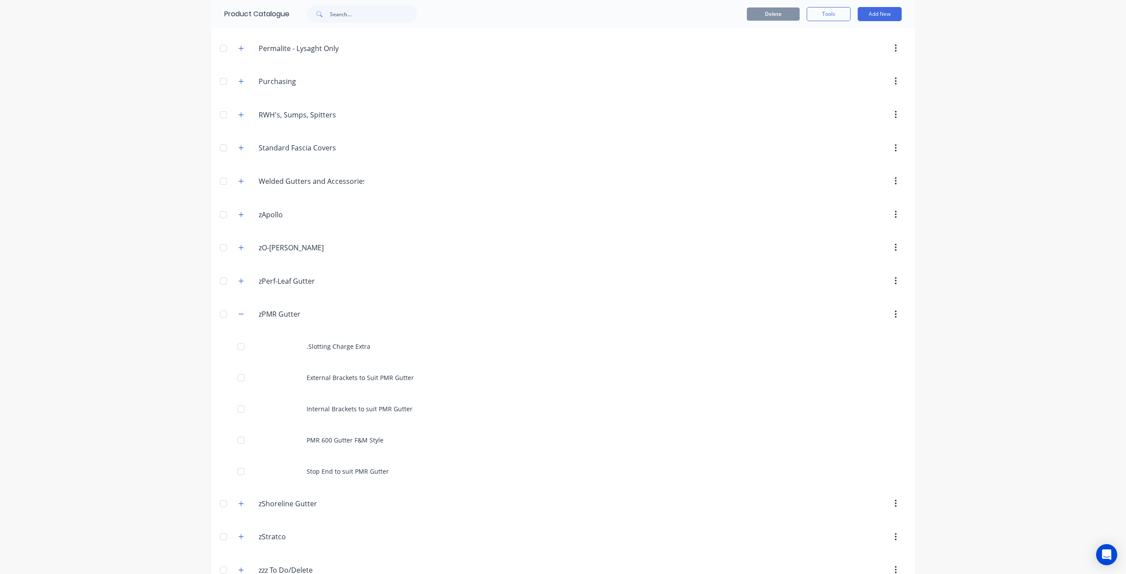
scroll to position [370, 0]
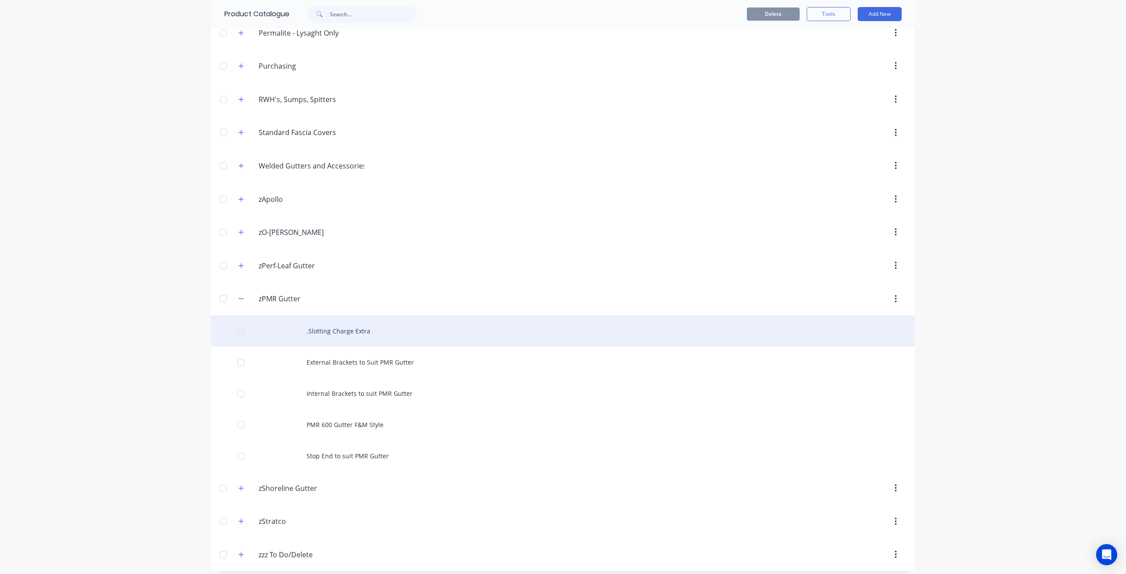
click at [385, 322] on div ".Slotting Charge Extra" at bounding box center [563, 330] width 704 height 31
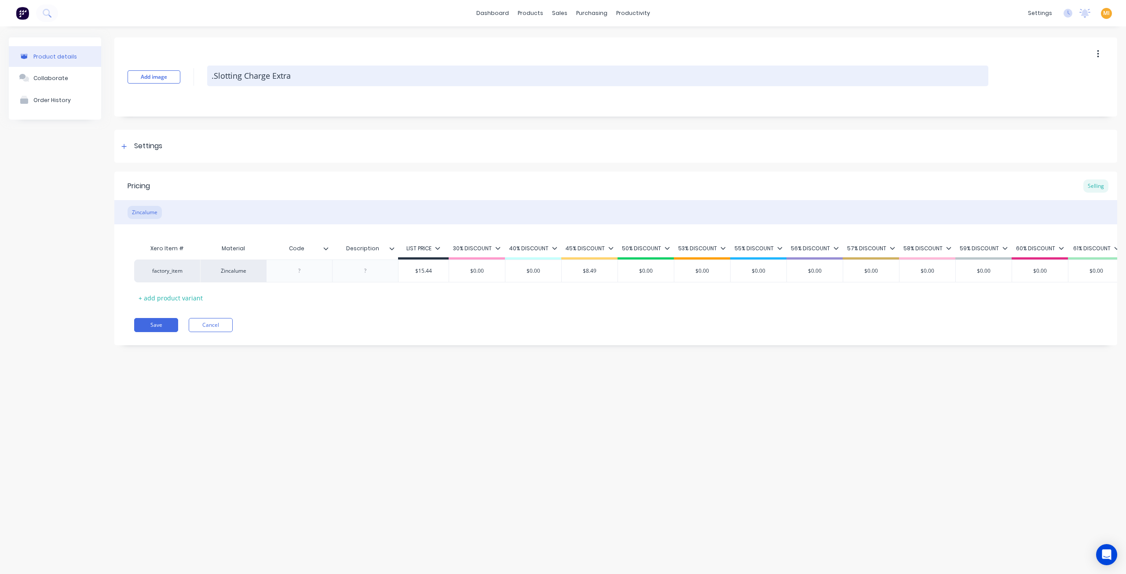
click at [215, 76] on textarea ".Slotting Charge Extra" at bounding box center [597, 76] width 781 height 21
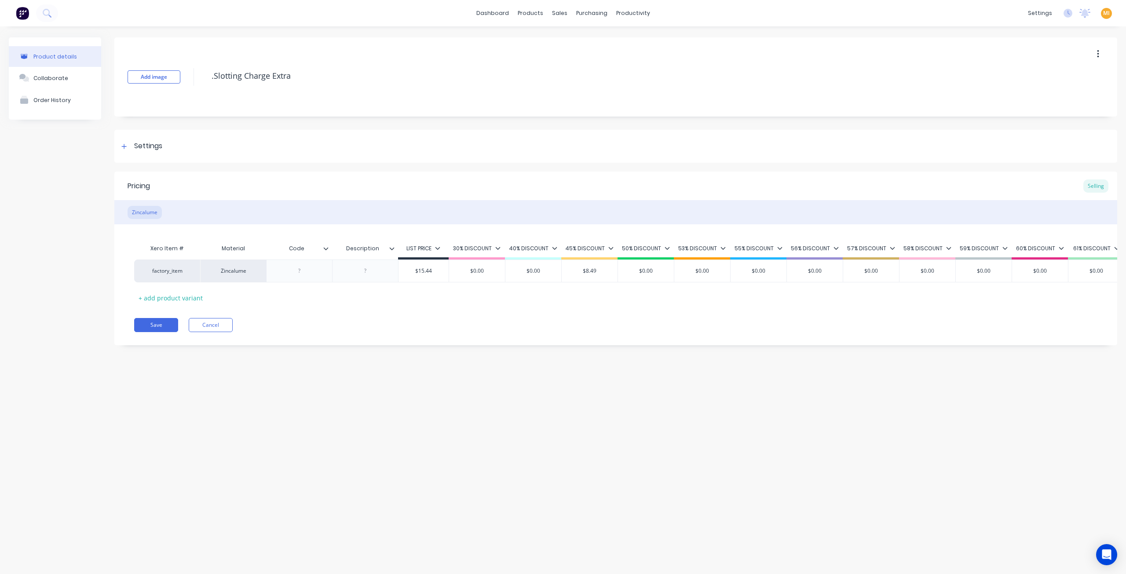
type textarea "x"
type textarea ".lotting Charge Extra"
type textarea "x"
type textarea ".Slotting Charge Extra"
type textarea "x"
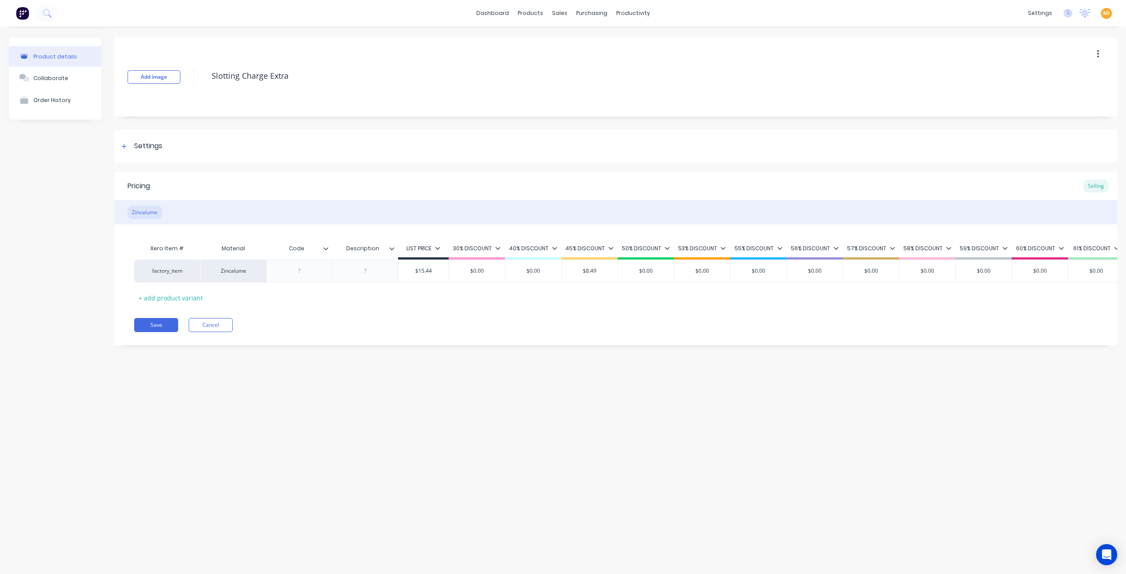
type textarea "Slotting Charge Extra"
type textarea "x"
type textarea "Slotting Charge Extra"
click at [274, 403] on div "Product details Collaborate Order History Add image Slotting Charge Extra Setti…" at bounding box center [563, 291] width 1126 height 530
click at [160, 331] on button "Save" at bounding box center [156, 325] width 44 height 14
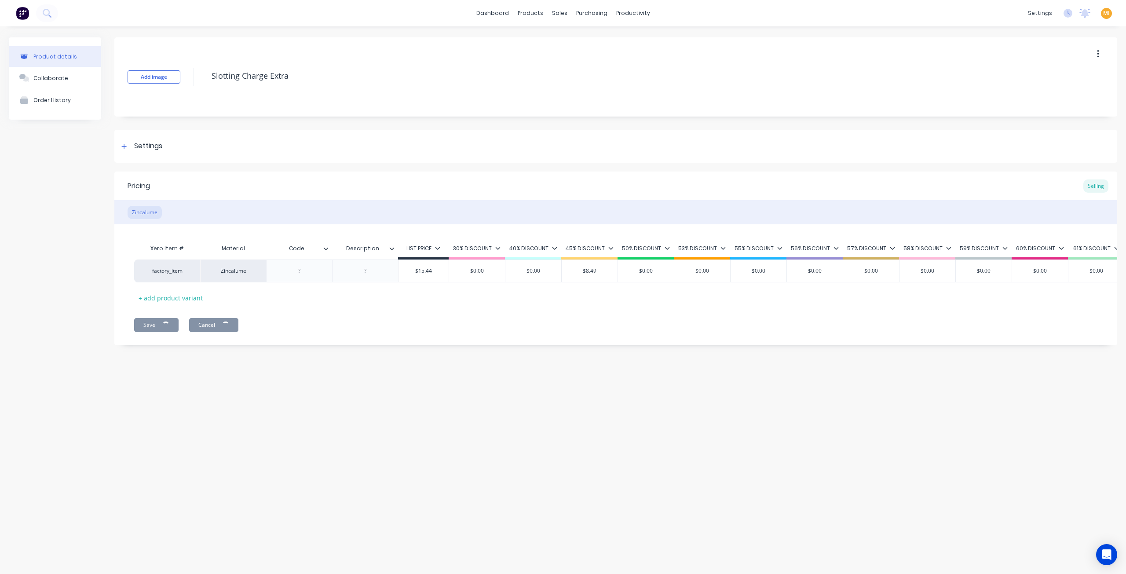
type textarea "x"
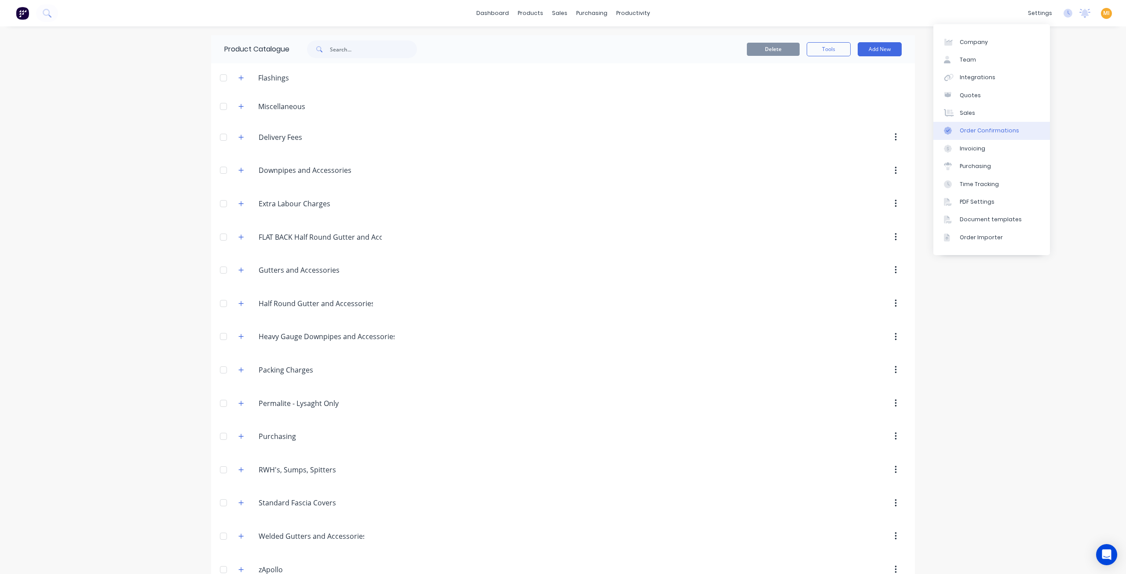
drag, startPoint x: 997, startPoint y: 132, endPoint x: 978, endPoint y: 135, distance: 19.7
click at [997, 132] on div "Order Confirmations" at bounding box center [989, 131] width 59 height 8
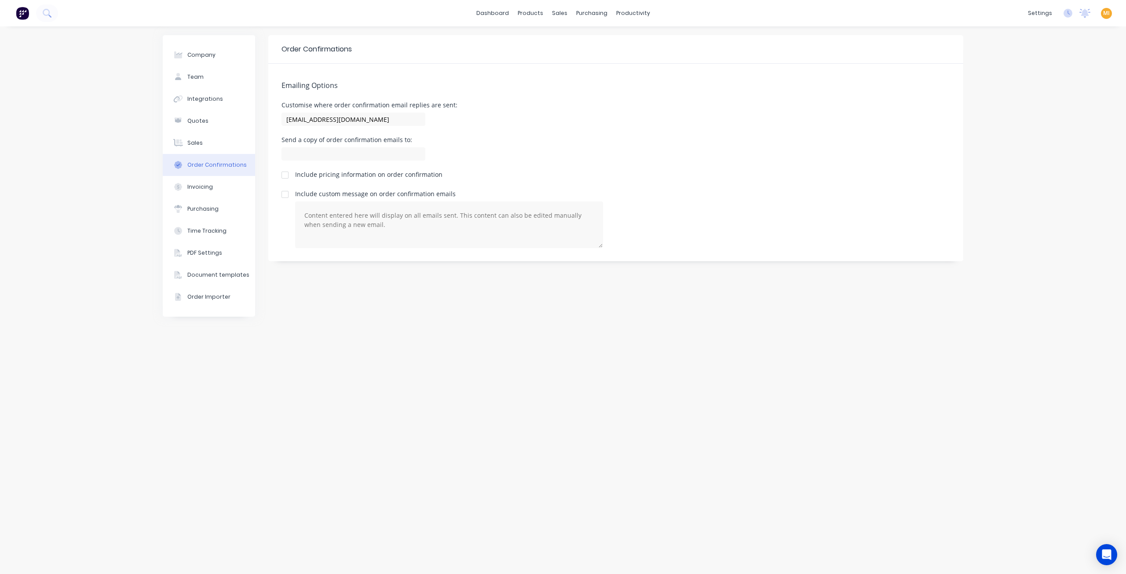
click at [19, 14] on img at bounding box center [22, 13] width 13 height 13
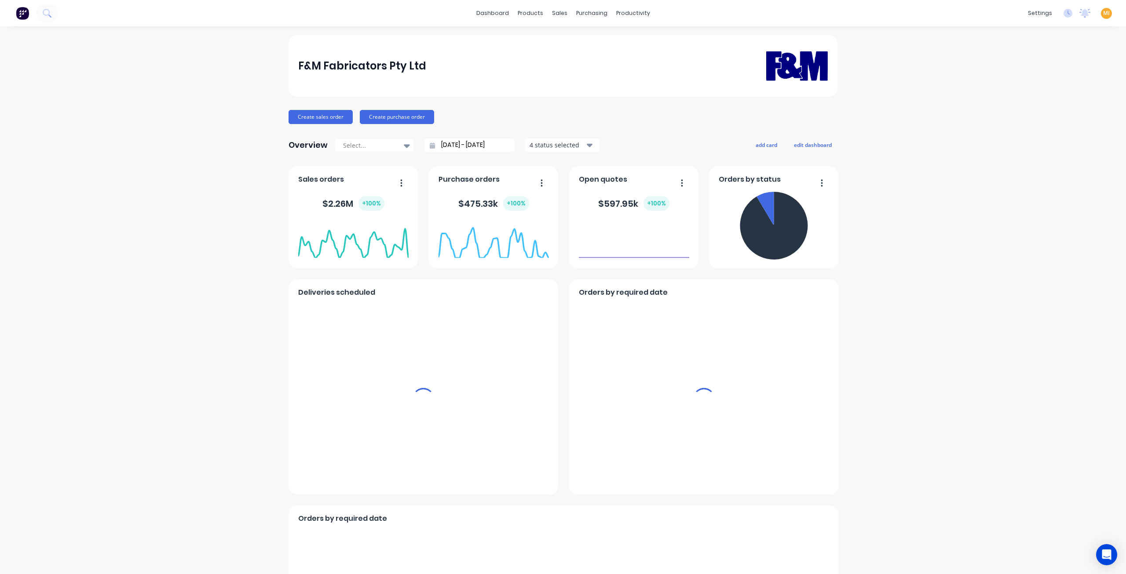
click at [1103, 12] on span "MI" at bounding box center [1106, 13] width 7 height 8
click at [1103, 11] on span "MI" at bounding box center [1106, 13] width 7 height 8
click at [1103, 15] on span "MI" at bounding box center [1106, 13] width 7 height 8
click at [1032, 11] on div "settings" at bounding box center [1040, 13] width 33 height 13
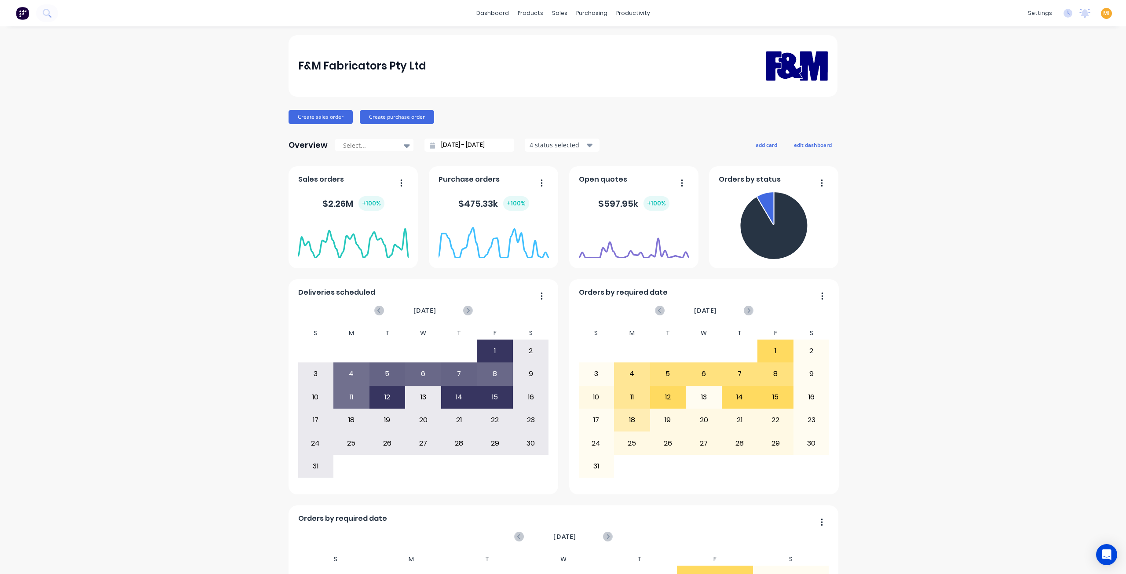
click at [1103, 12] on span "MI" at bounding box center [1106, 13] width 7 height 8
drag, startPoint x: 1026, startPoint y: 117, endPoint x: 1016, endPoint y: 101, distance: 18.6
click at [1026, 117] on button "Sign out" at bounding box center [1051, 111] width 117 height 18
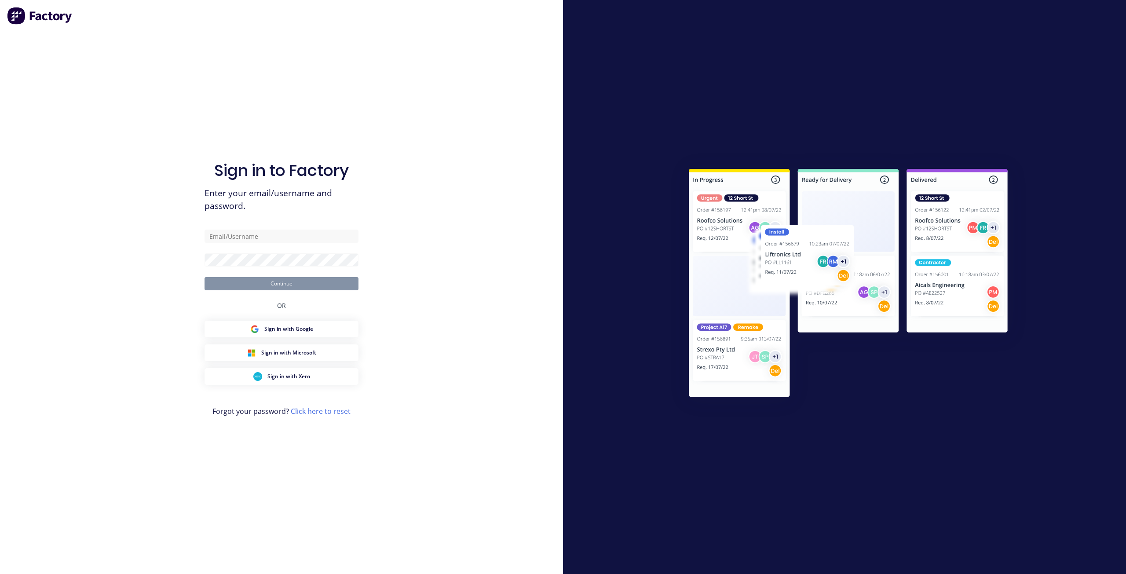
type input "[EMAIL_ADDRESS][DOMAIN_NAME]"
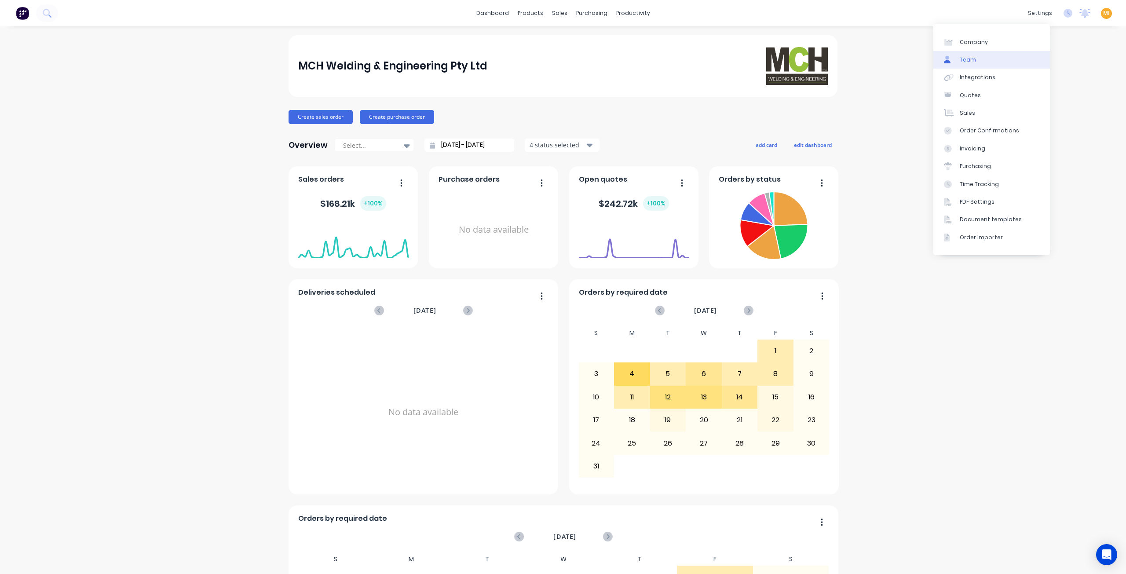
click at [986, 64] on link "Team" at bounding box center [992, 60] width 117 height 18
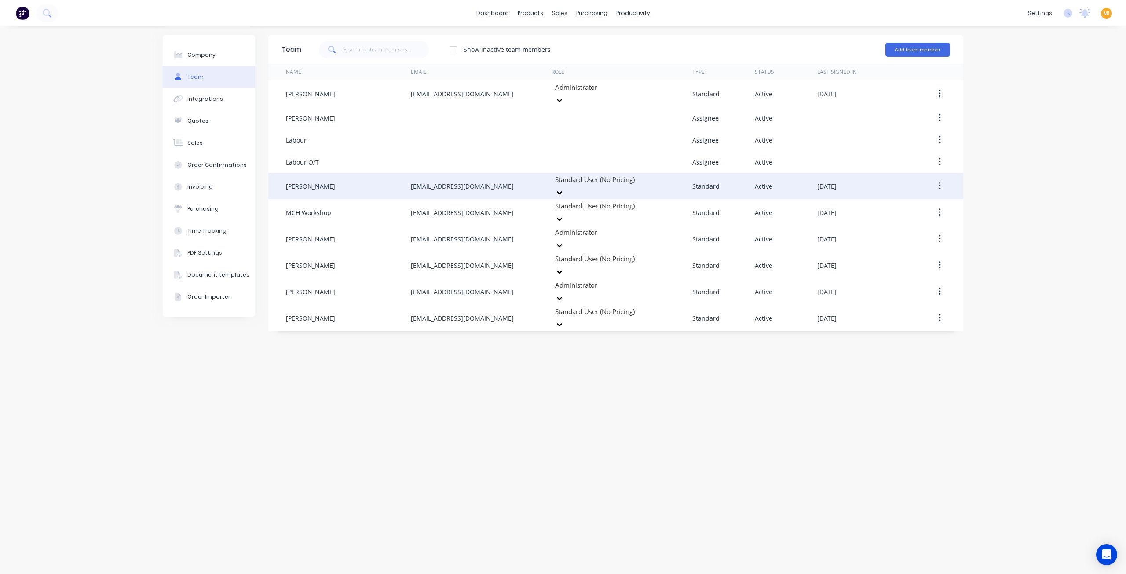
drag, startPoint x: 505, startPoint y: 176, endPoint x: 397, endPoint y: 178, distance: 107.8
click at [397, 178] on div "Lane Stevenson lanestevo03@gmail.com Standard User (No Pricing) Standard Active…" at bounding box center [615, 186] width 695 height 26
copy div "lanestevo03@gmail.com"
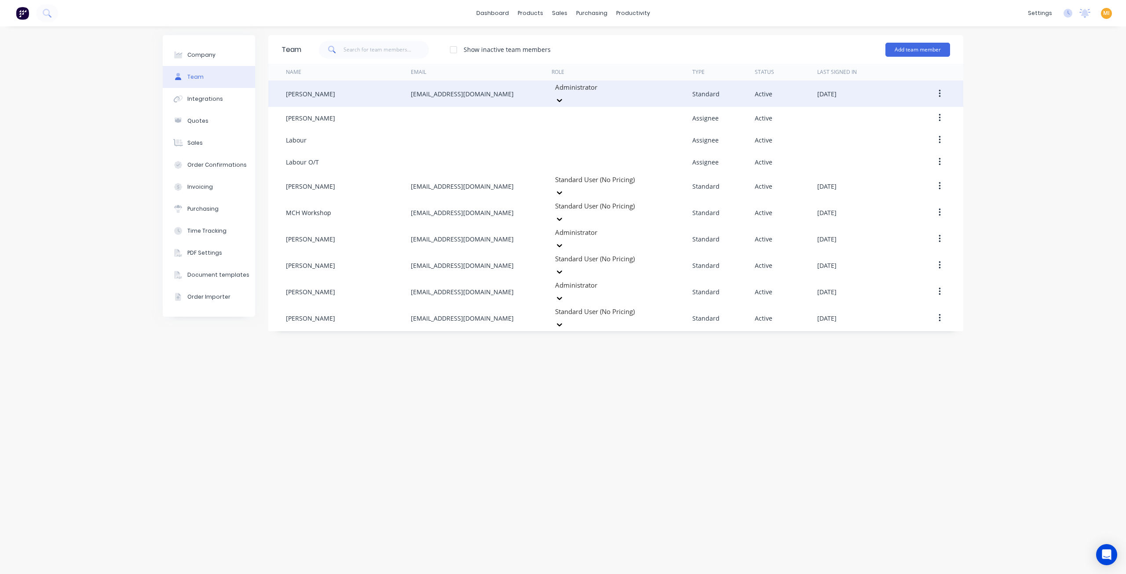
drag, startPoint x: 487, startPoint y: 90, endPoint x: 406, endPoint y: 95, distance: 81.1
click at [406, 95] on div "Belinda Hurley hurleymb1@bigpond.com Administrator Standard Active August 14th …" at bounding box center [615, 94] width 695 height 26
copy div "hurleymb1@bigpond.com"
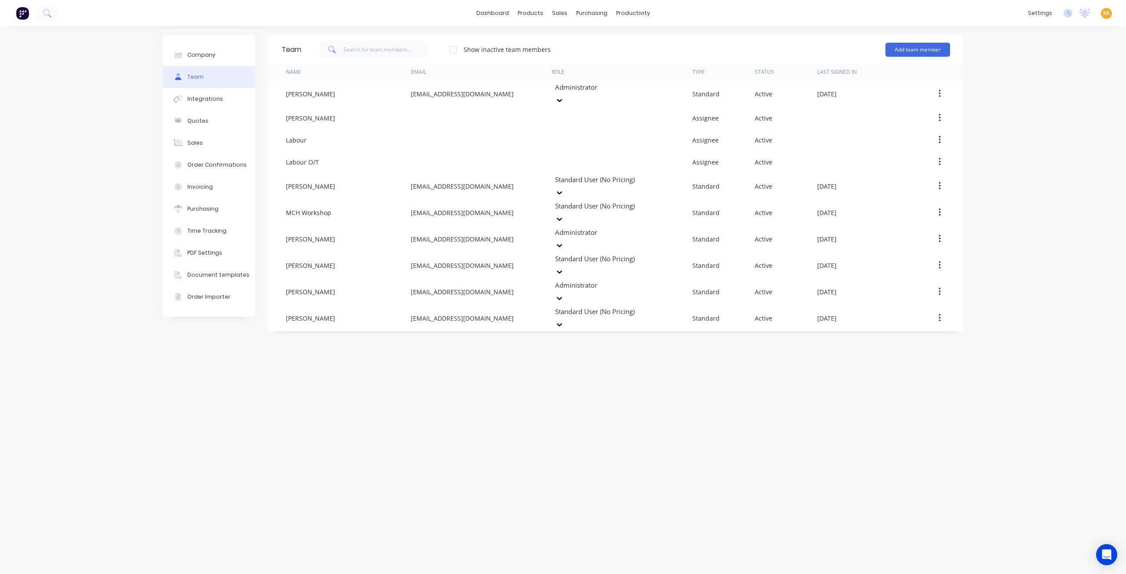
click at [23, 14] on img at bounding box center [22, 13] width 13 height 13
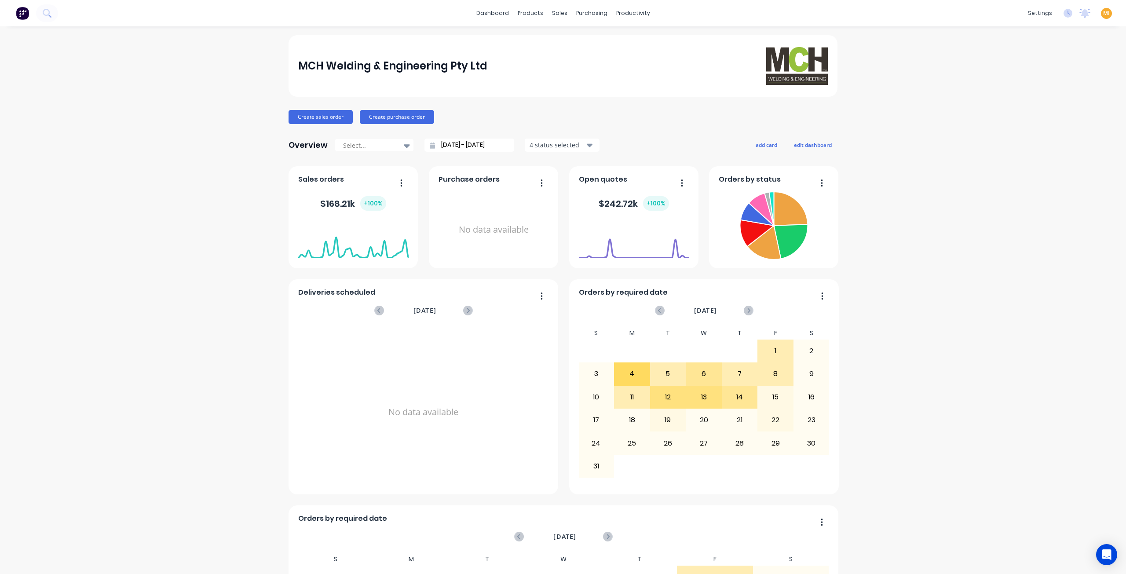
click at [1103, 13] on span "MI" at bounding box center [1106, 13] width 7 height 8
drag, startPoint x: 1044, startPoint y: 118, endPoint x: 1011, endPoint y: 110, distance: 34.1
click at [1044, 118] on button "Sign out" at bounding box center [1051, 111] width 117 height 18
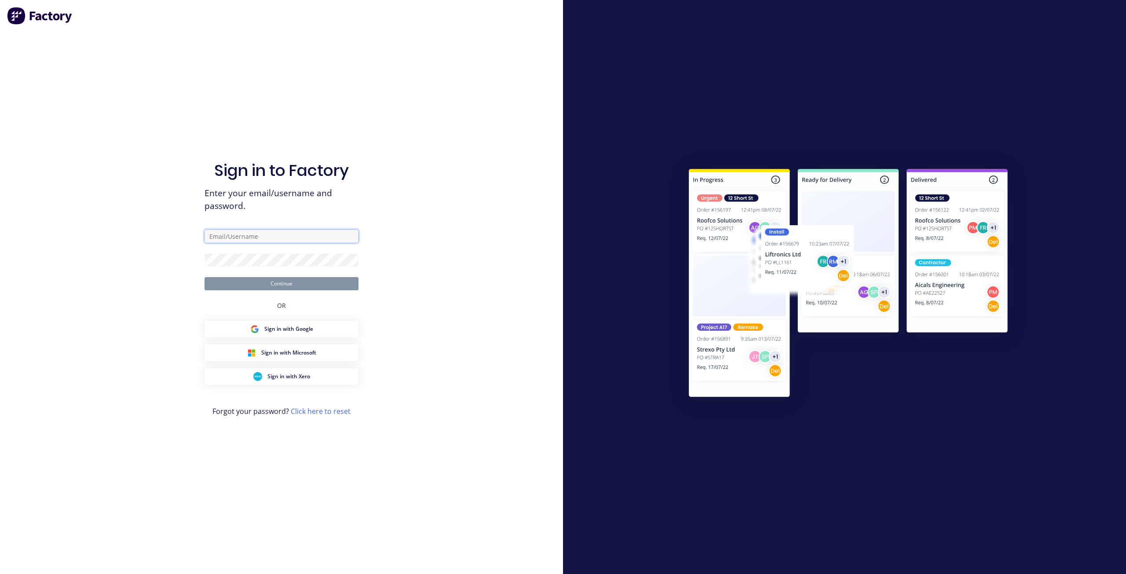
click at [248, 237] on input "text" at bounding box center [282, 236] width 154 height 13
paste input "team+maricardemo@forktorque.com.au"
type input "team+maricardemo@forktorque.com.au"
click at [150, 264] on div "Sign in to Factory Enter your email/username and password. team+maricardemo@for…" at bounding box center [281, 287] width 563 height 574
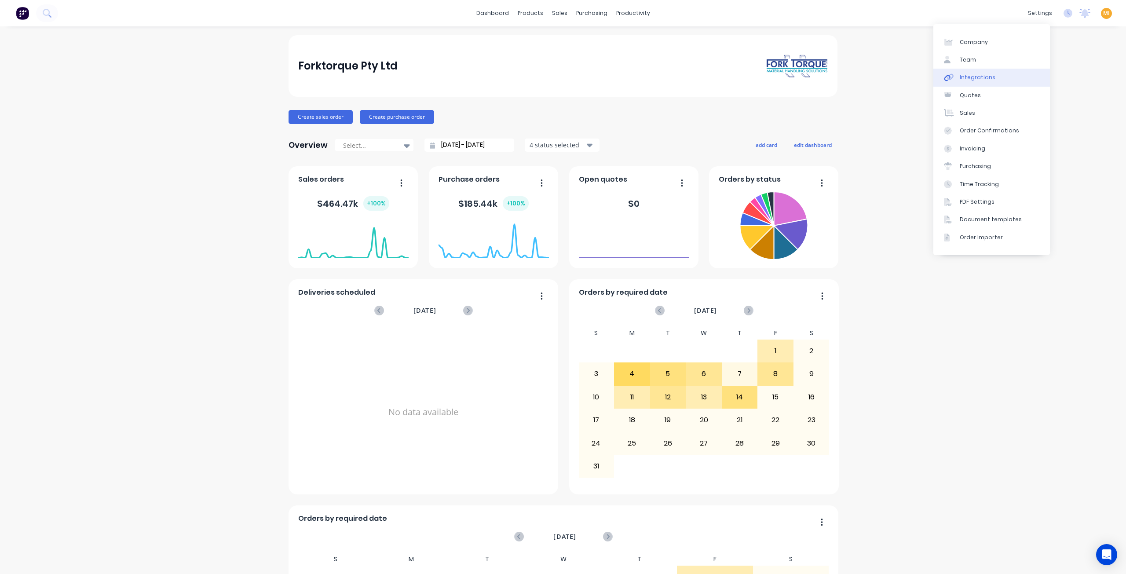
click at [1012, 71] on link "Integrations" at bounding box center [992, 78] width 117 height 18
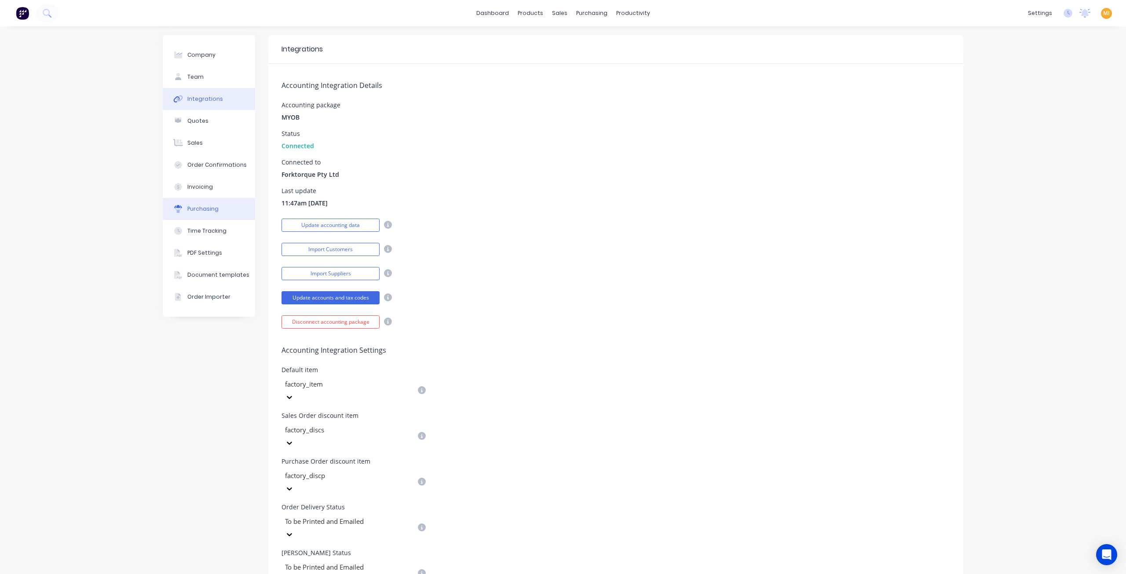
click at [194, 198] on button "Purchasing" at bounding box center [209, 209] width 92 height 22
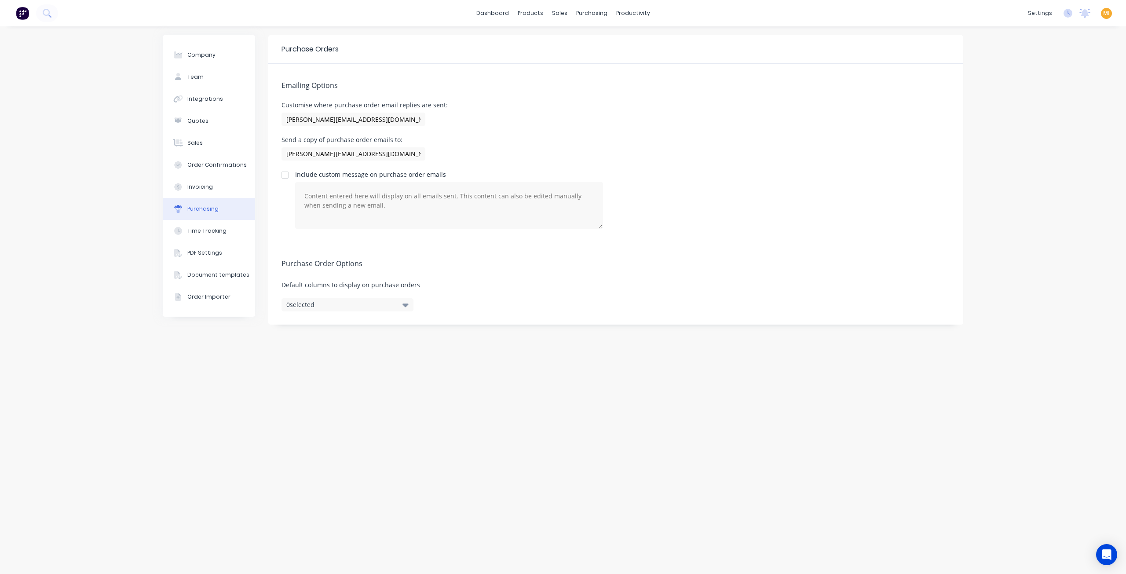
click at [128, 215] on div "Company Team Integrations Quotes Sales Order Confirmations Invoicing Purchasing…" at bounding box center [563, 300] width 1126 height 548
click at [18, 11] on img at bounding box center [22, 13] width 13 height 13
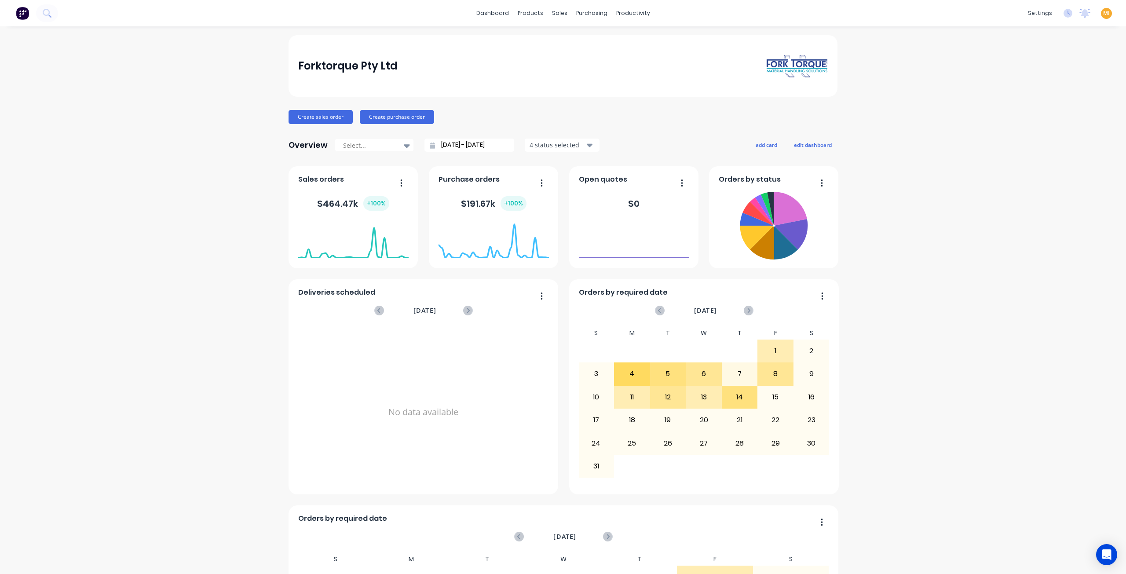
click at [1101, 16] on div "MI Forktorque Pty Ltd Maricar Infante Administrator Profile Sign out" at bounding box center [1106, 13] width 11 height 11
click at [1103, 11] on span "MI" at bounding box center [1106, 13] width 7 height 8
drag, startPoint x: 1036, startPoint y: 112, endPoint x: 1008, endPoint y: 105, distance: 29.5
click at [1036, 112] on button "Sign out" at bounding box center [1051, 111] width 117 height 18
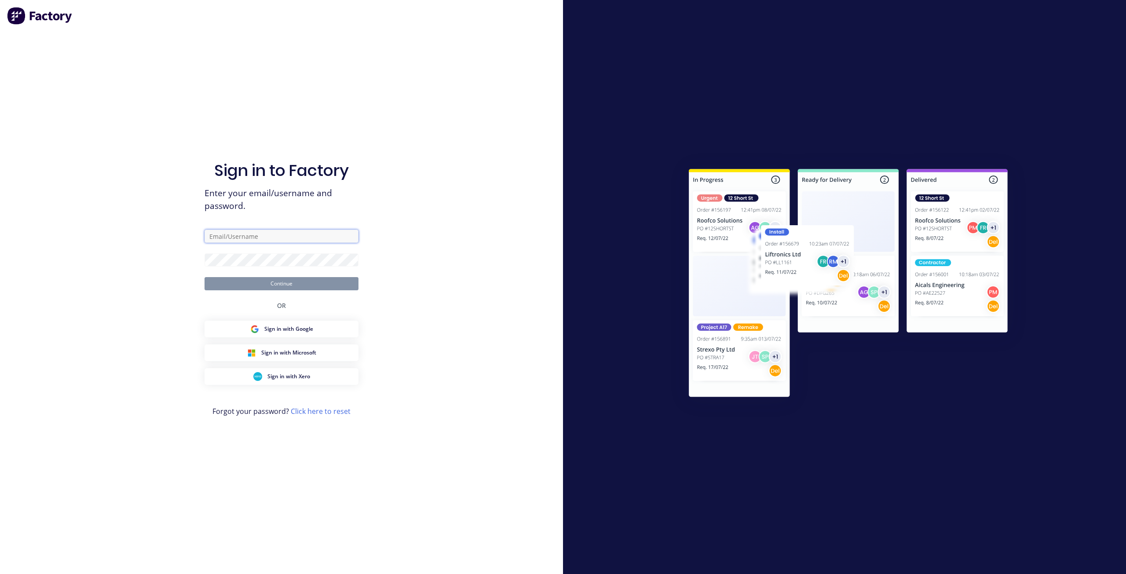
click at [286, 234] on input "text" at bounding box center [282, 236] width 154 height 13
type input "maricar@factory.app"
click at [205, 277] on button "Continue" at bounding box center [282, 283] width 154 height 13
